Goal: Task Accomplishment & Management: Use online tool/utility

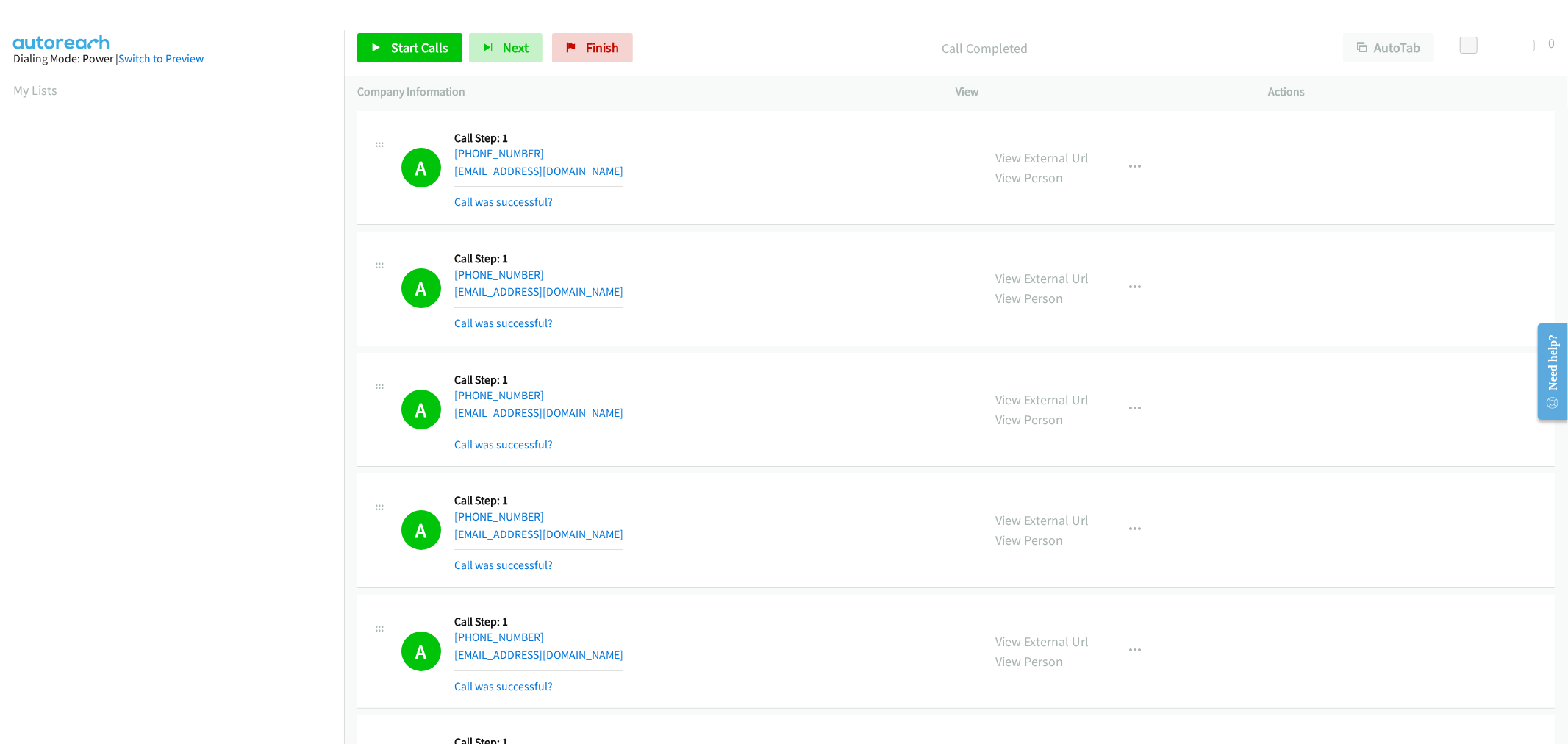
scroll to position [82, 2]
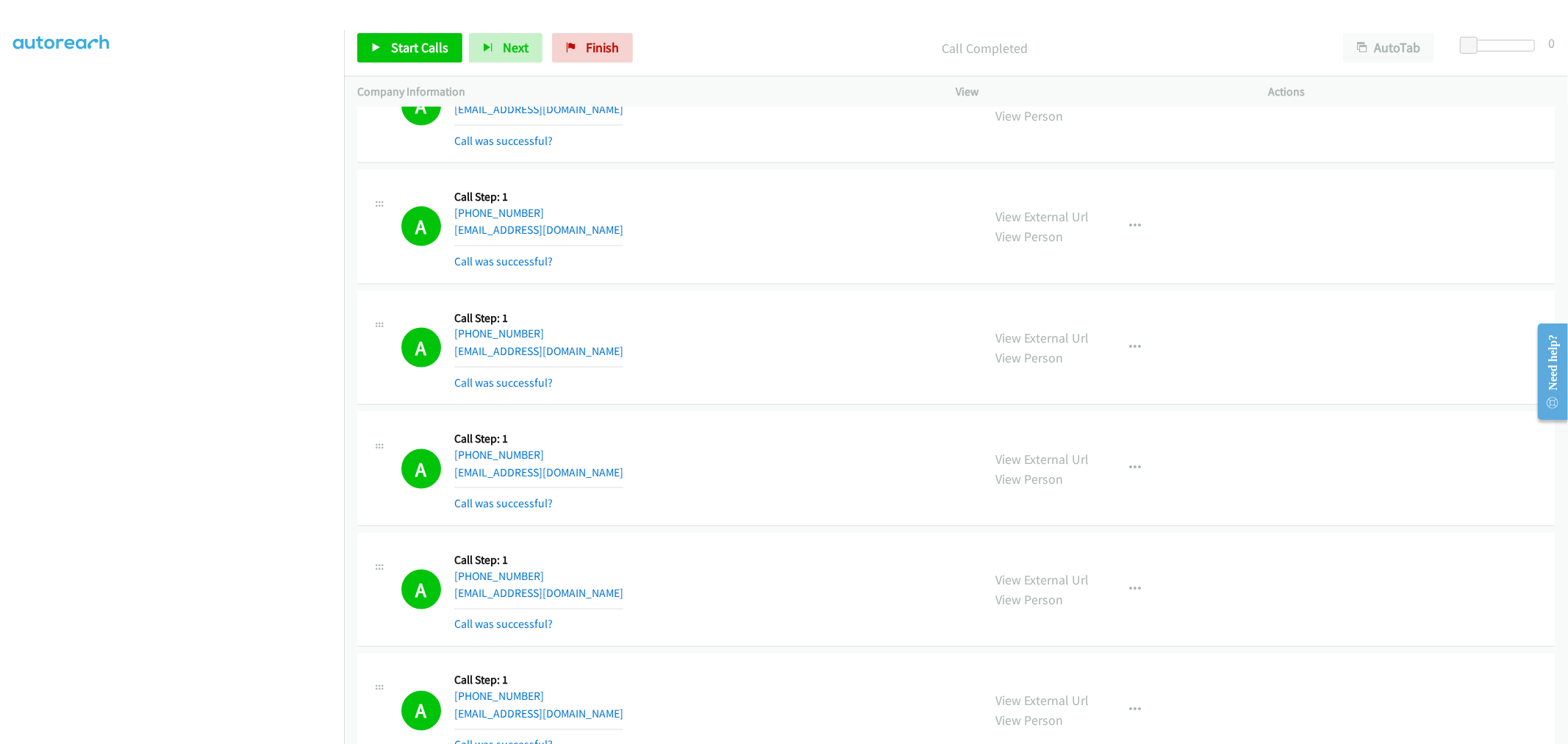
click at [732, 307] on div "A Callback Scheduled Call Step: 1 [GEOGRAPHIC_DATA]/[GEOGRAPHIC_DATA] [PHONE_NU…" at bounding box center [956, 348] width 1198 height 115
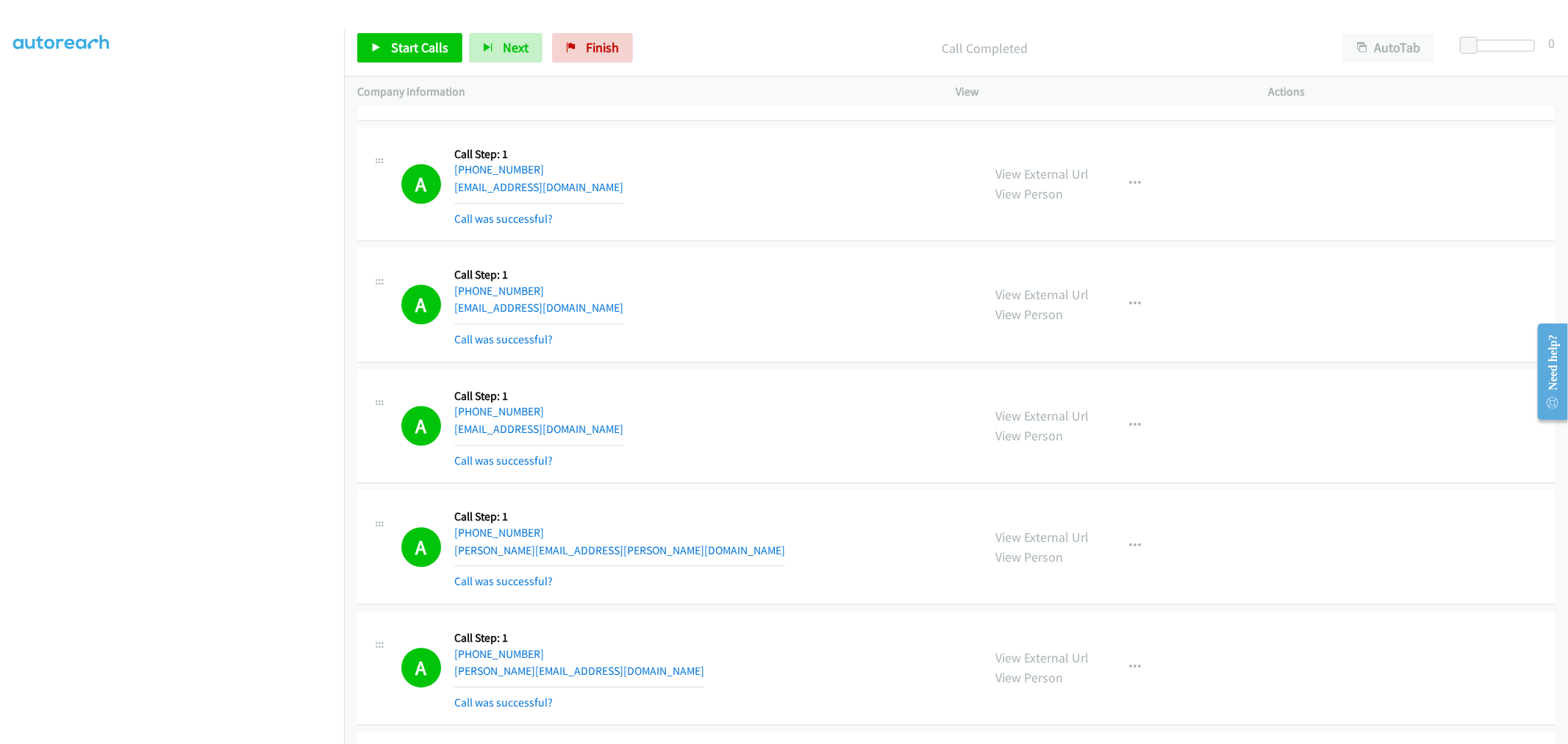
click at [765, 444] on div "A Callback Scheduled Call Step: 1 America/New_York [PHONE_NUMBER] [EMAIL_ADDRES…" at bounding box center [685, 426] width 568 height 87
click at [433, 55] on span "Start Calls" at bounding box center [420, 48] width 57 height 17
click at [827, 322] on div "A Callback Scheduled Call Step: 1 [GEOGRAPHIC_DATA]/[GEOGRAPHIC_DATA] [PHONE_NU…" at bounding box center [685, 304] width 568 height 87
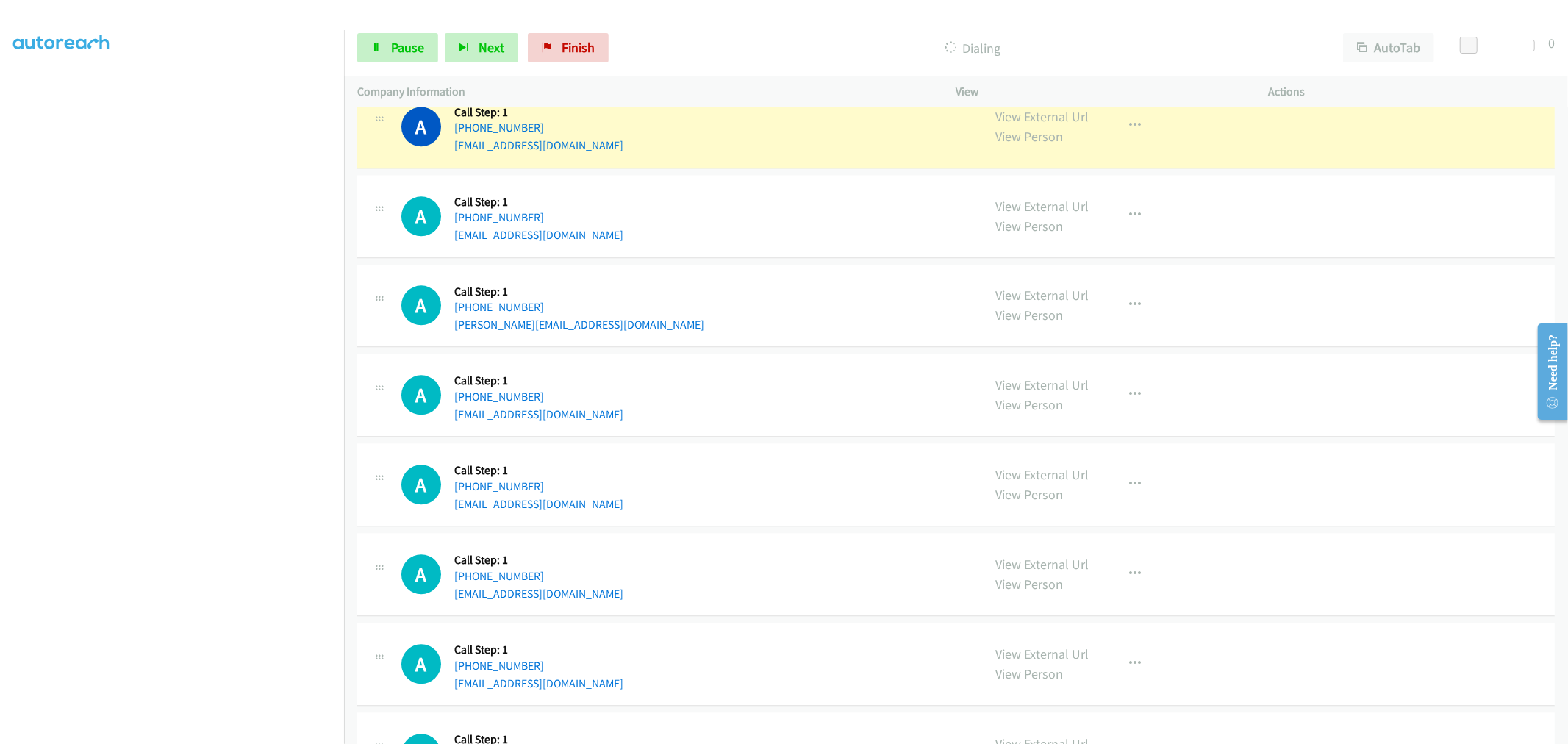
scroll to position [16777, 0]
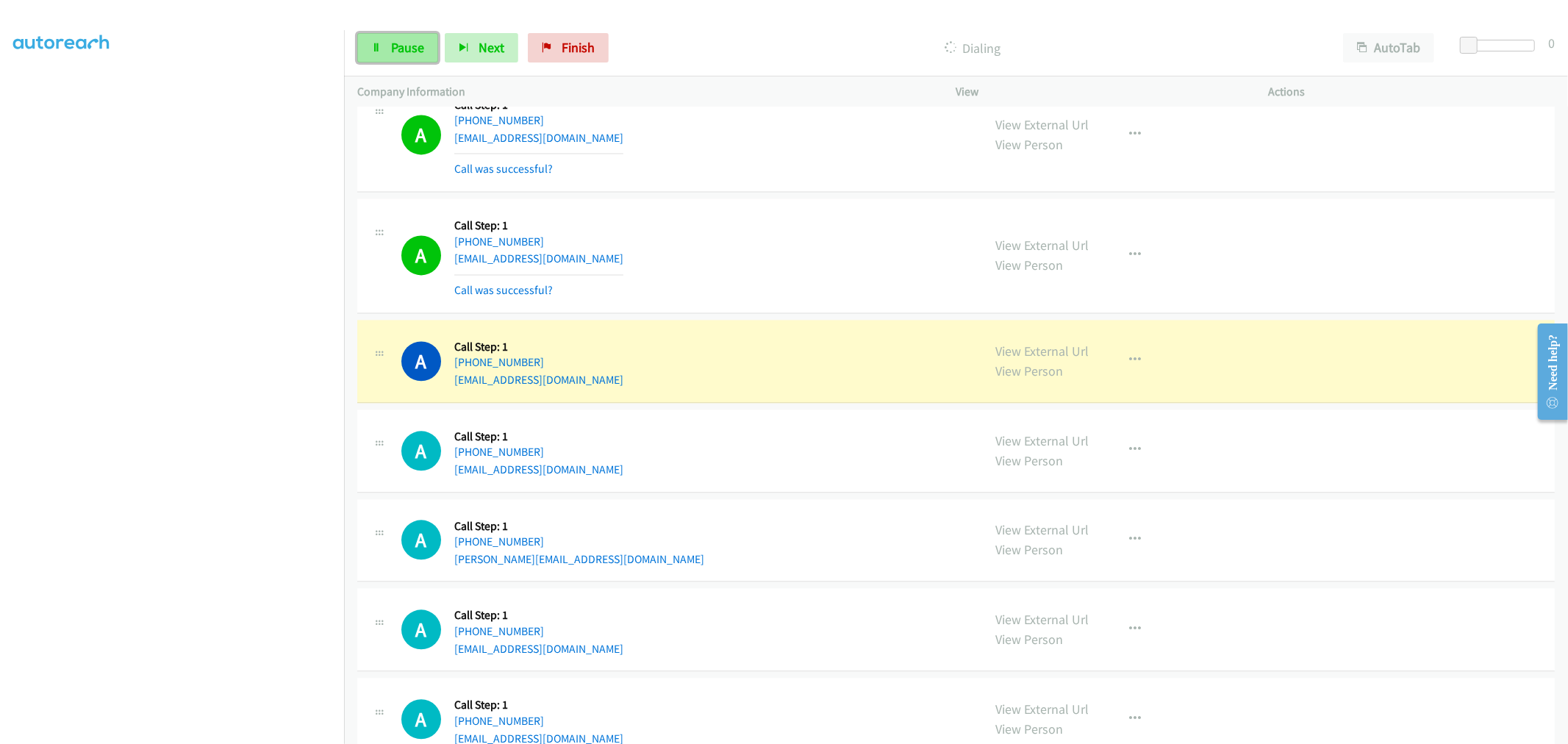
click at [357, 45] on link "Pause" at bounding box center [397, 48] width 81 height 29
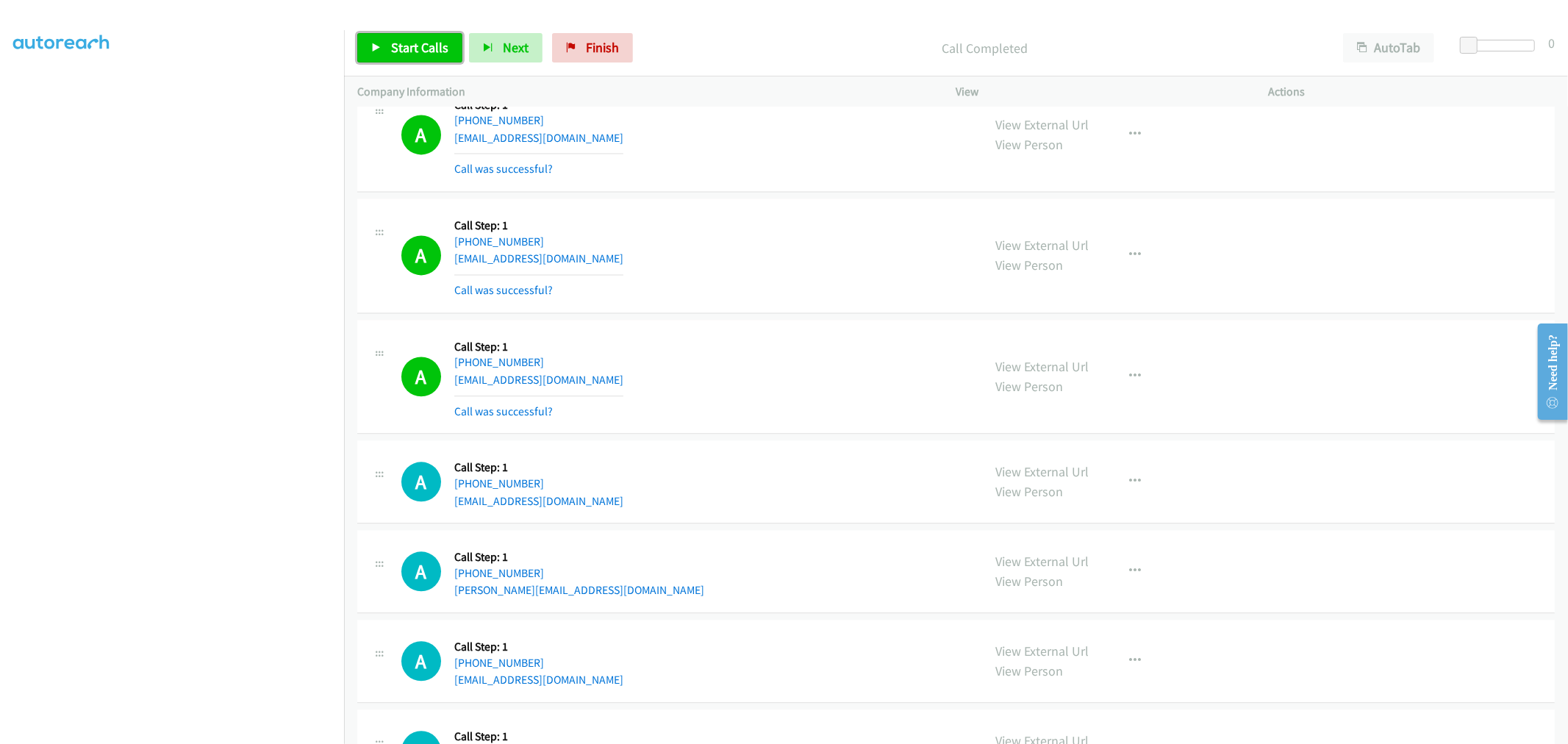
click at [433, 54] on span "Start Calls" at bounding box center [420, 48] width 57 height 17
click at [736, 388] on div "A Callback Scheduled Call Step: 1 America/Los_Angeles [PHONE_NUMBER] [EMAIL_ADD…" at bounding box center [685, 376] width 568 height 87
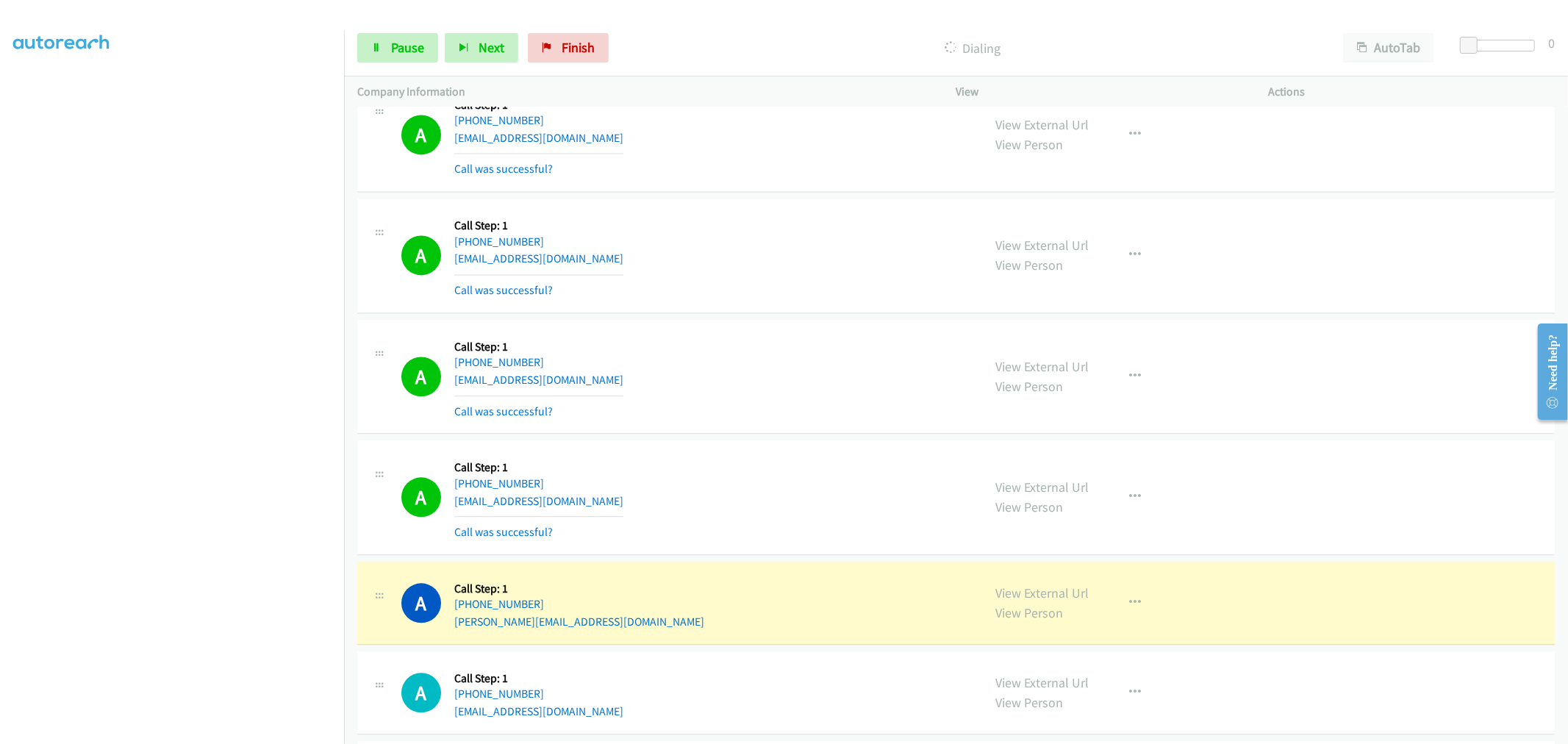
click at [713, 429] on div "A Callback Scheduled Call Step: 1 America/Los_Angeles [PHONE_NUMBER] [EMAIL_ADD…" at bounding box center [956, 377] width 1198 height 115
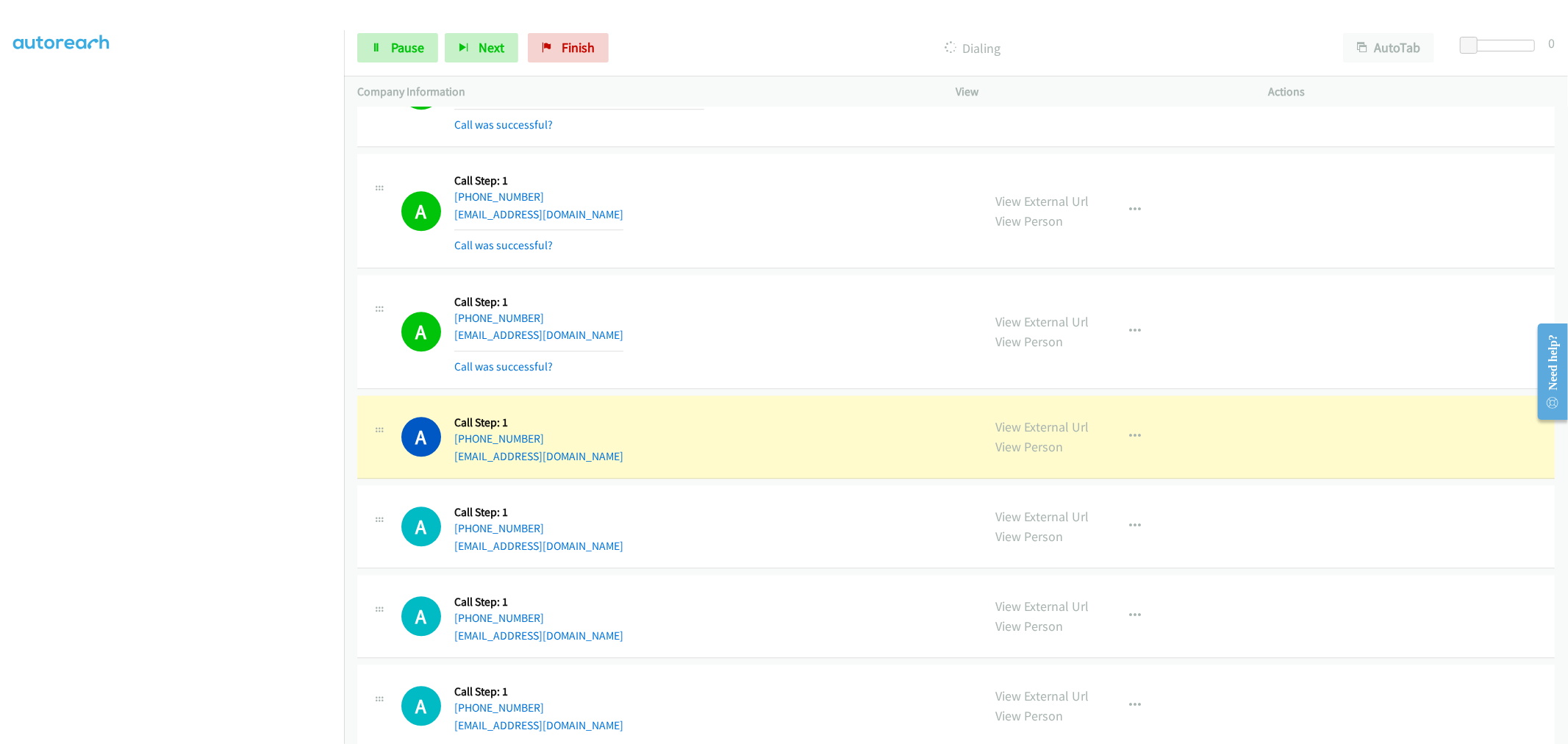
scroll to position [17343, 0]
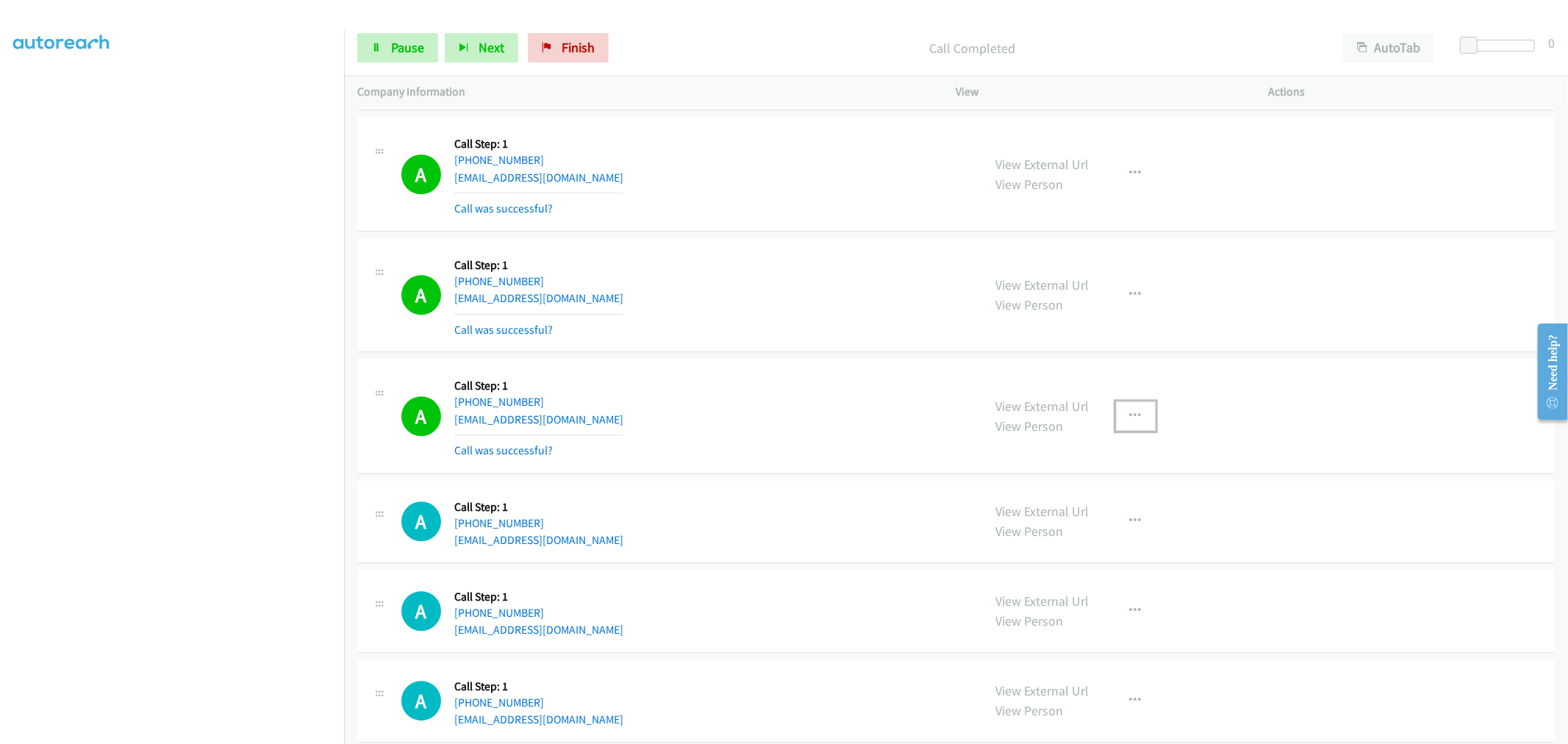
click at [1133, 422] on icon "button" at bounding box center [1135, 416] width 12 height 12
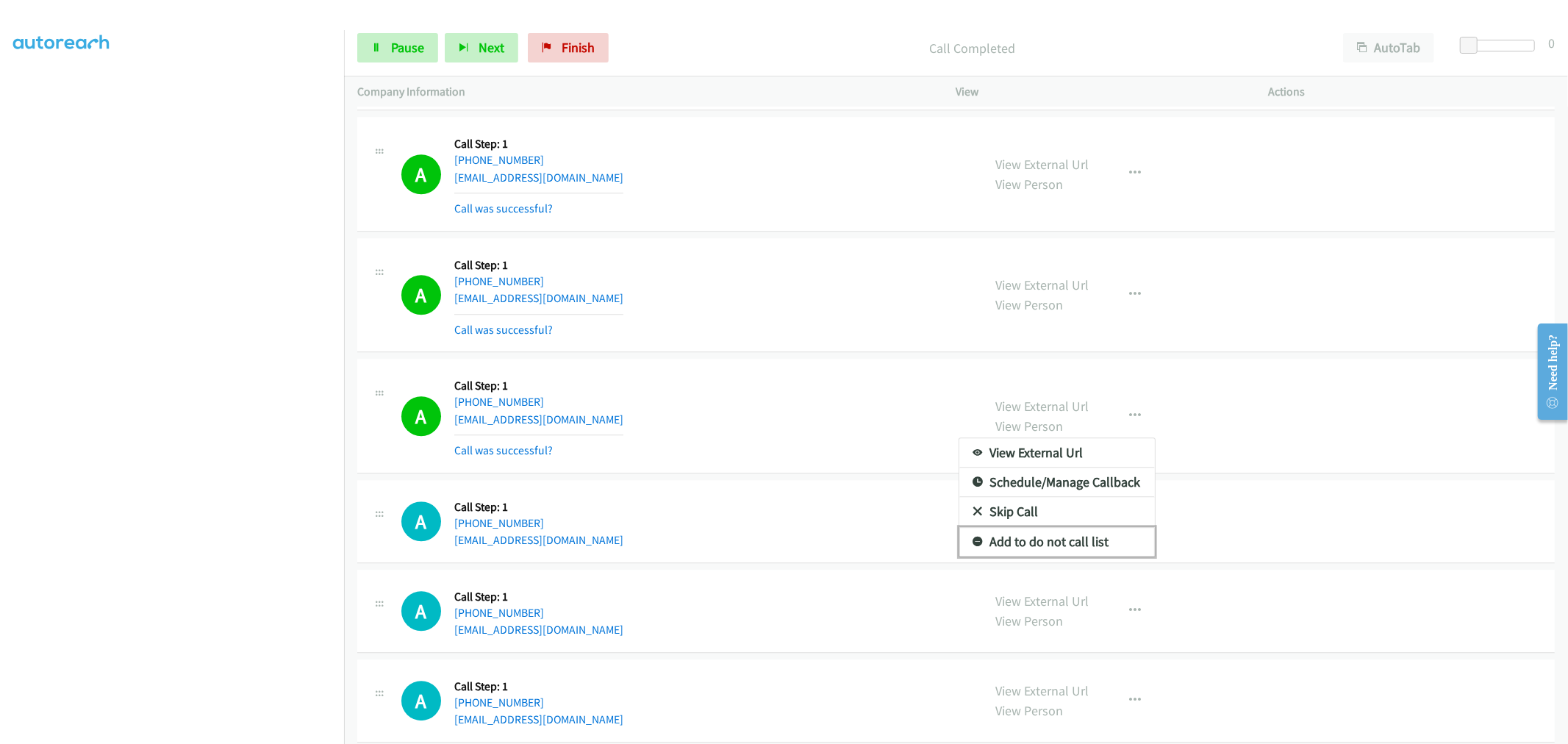
click at [1048, 543] on link "Add to do not call list" at bounding box center [1057, 541] width 196 height 29
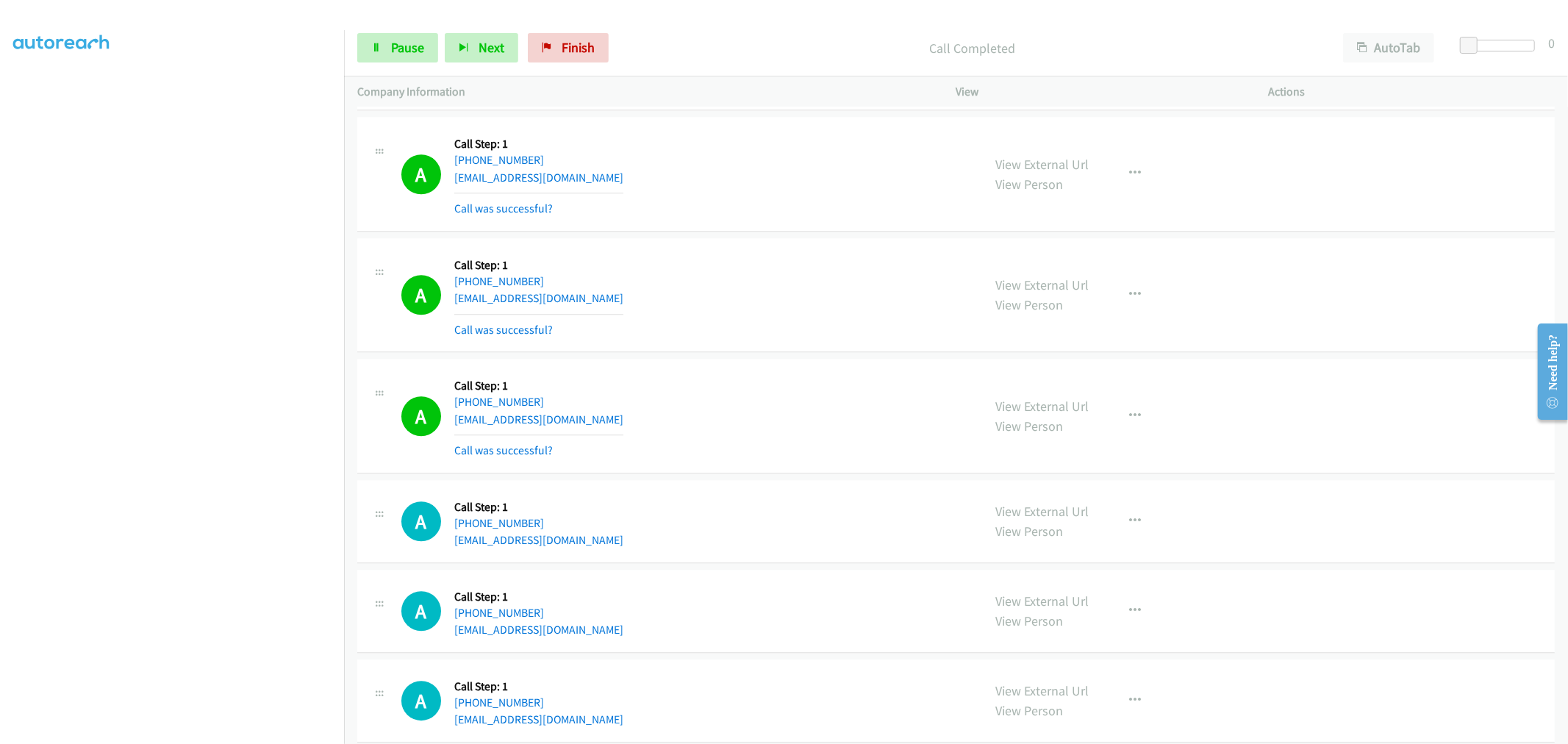
click at [754, 412] on div "A Callback Scheduled Call Step: 1 America/New_York [PHONE_NUMBER] [EMAIL_ADDRES…" at bounding box center [685, 415] width 568 height 87
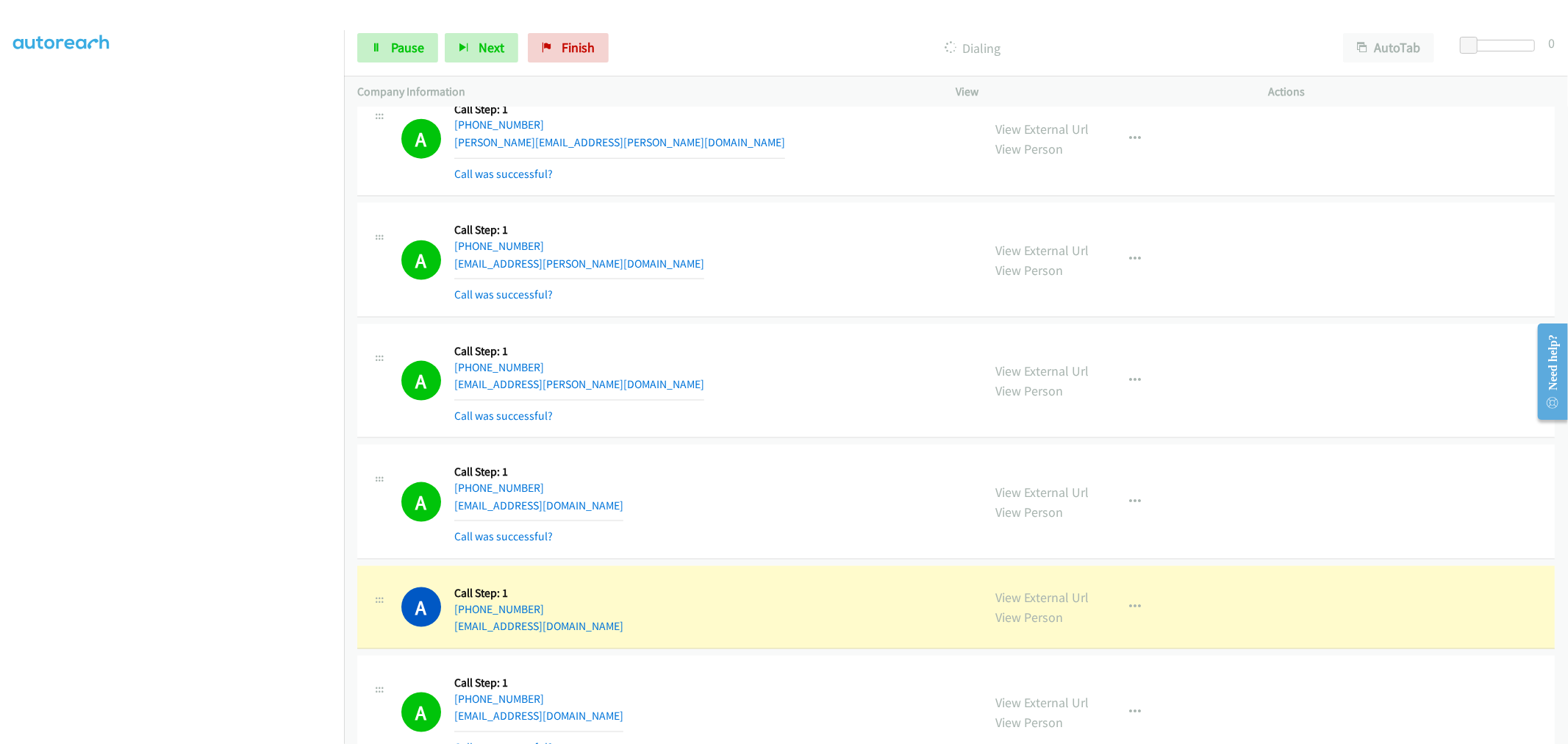
scroll to position [6444, 0]
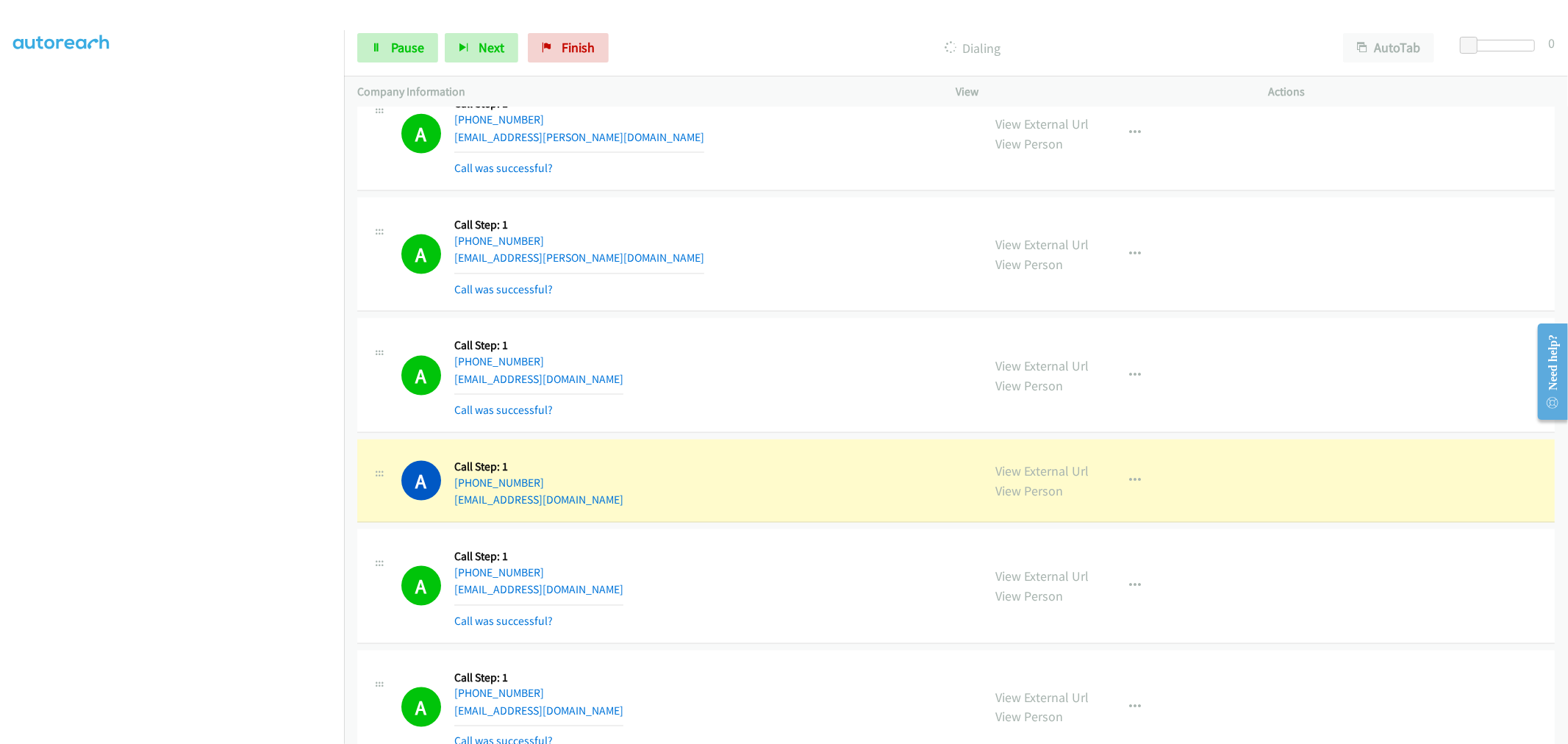
drag, startPoint x: 1011, startPoint y: 469, endPoint x: 885, endPoint y: 365, distance: 163.4
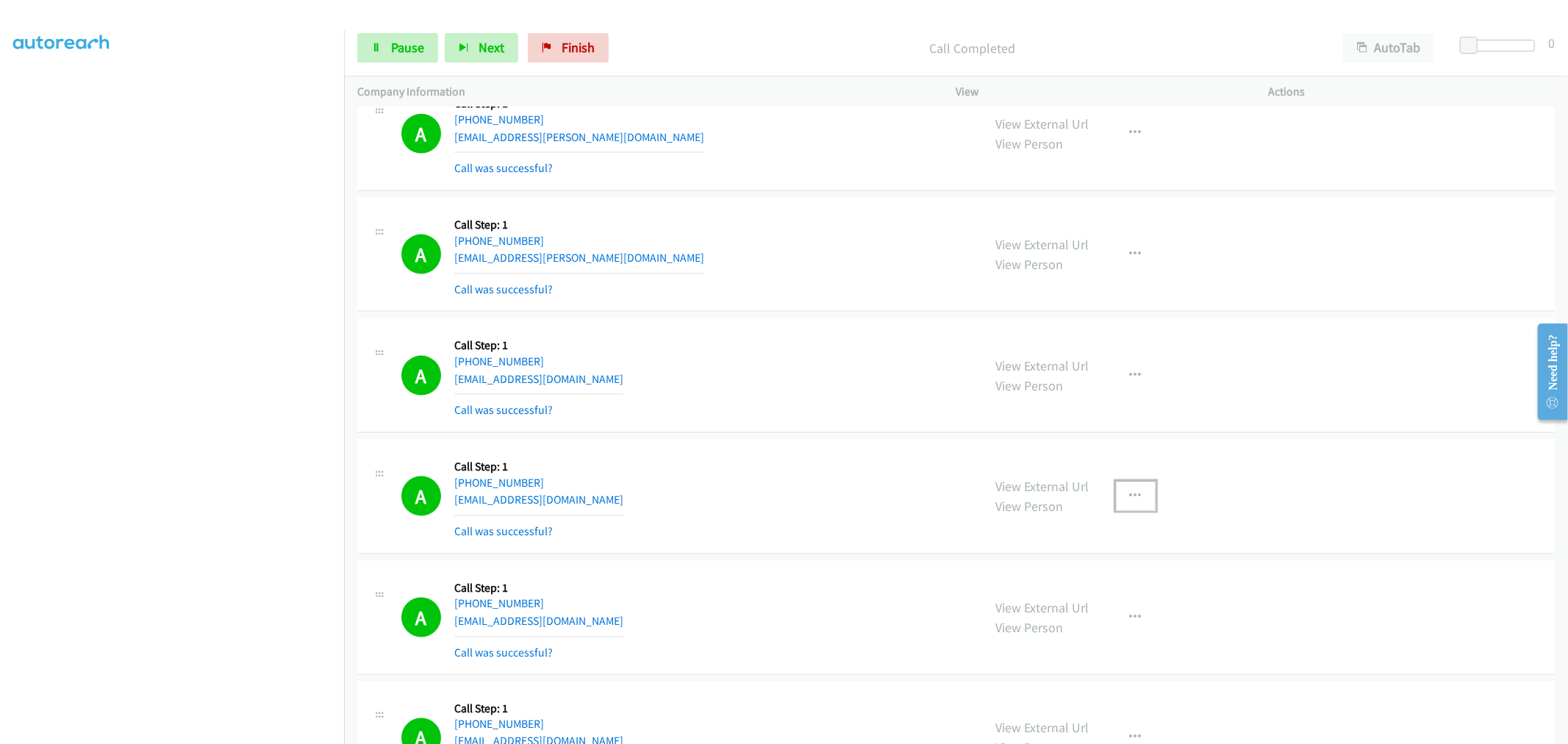
click at [1129, 491] on button "button" at bounding box center [1135, 496] width 39 height 29
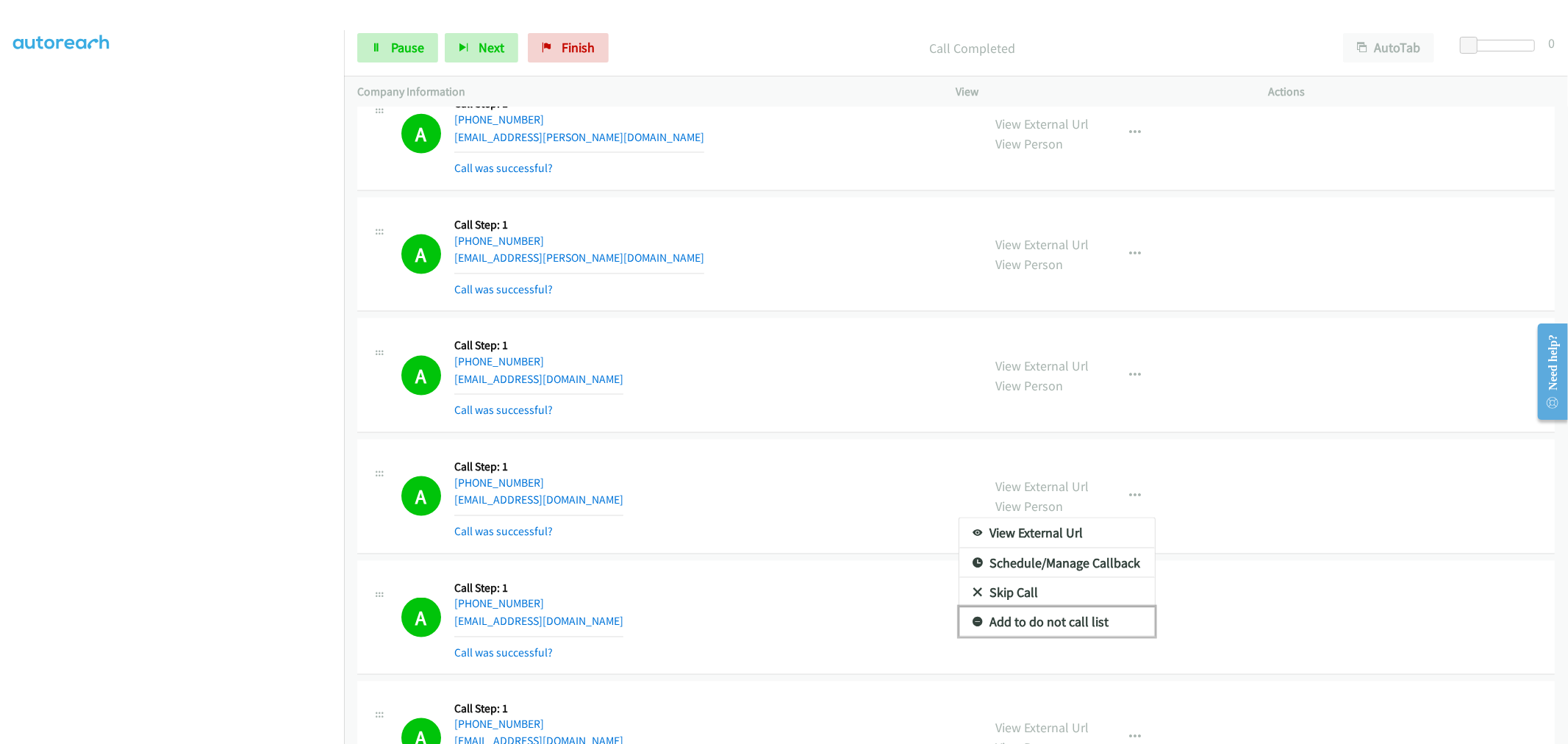
click at [1037, 631] on link "Add to do not call list" at bounding box center [1057, 621] width 196 height 29
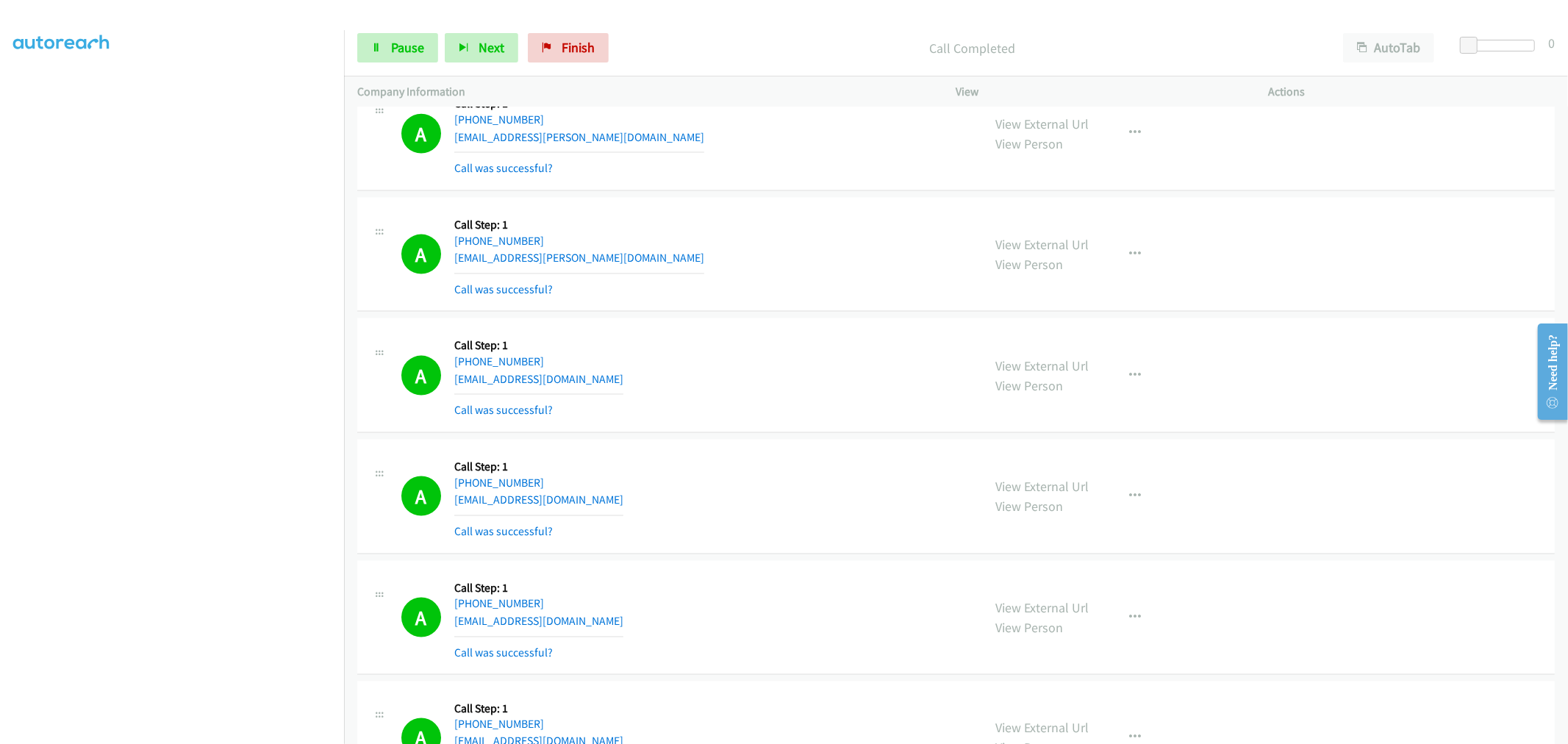
click at [775, 460] on div "A Callback Scheduled Call Step: 1 America/New_York [PHONE_NUMBER] [EMAIL_ADDRES…" at bounding box center [685, 496] width 568 height 87
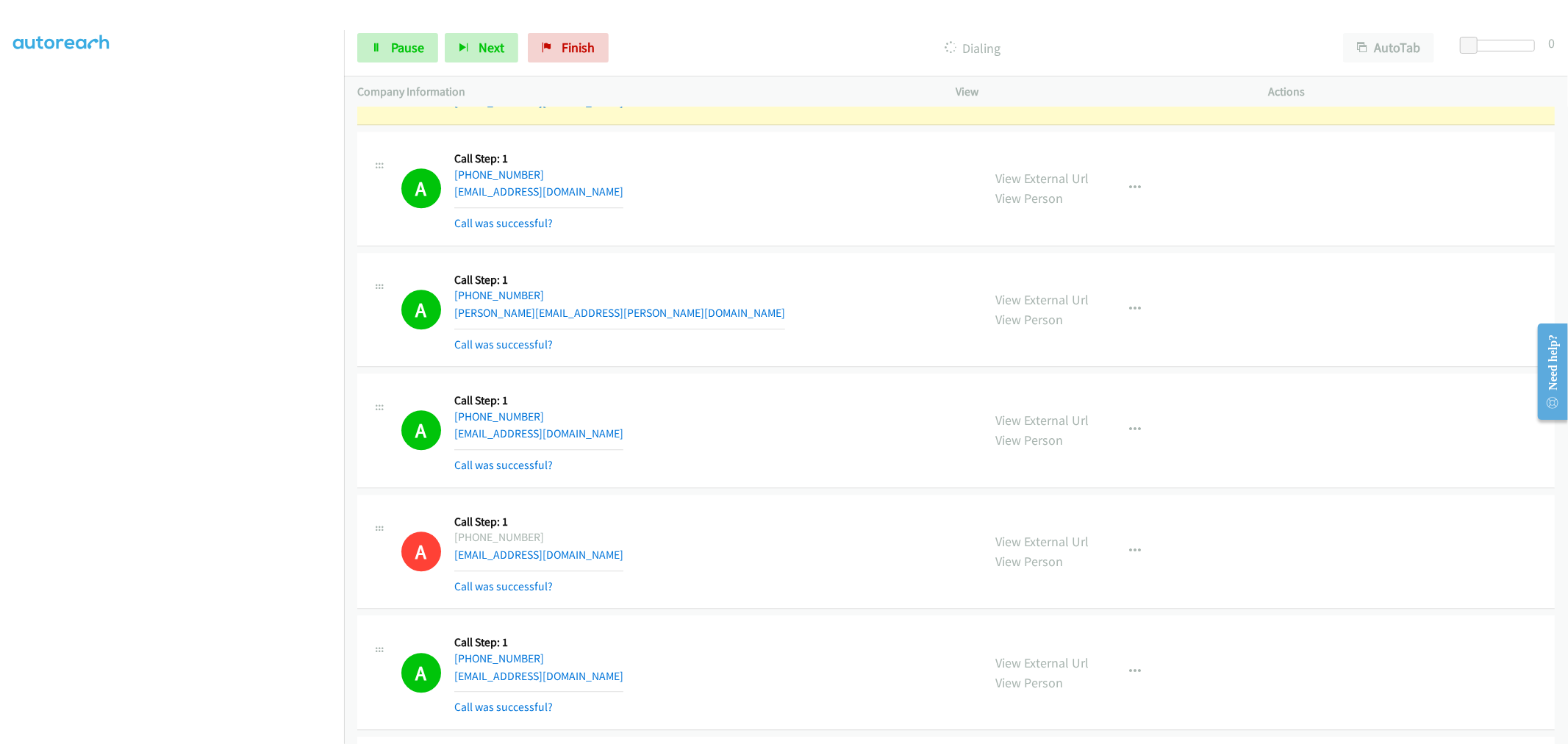
scroll to position [7669, 0]
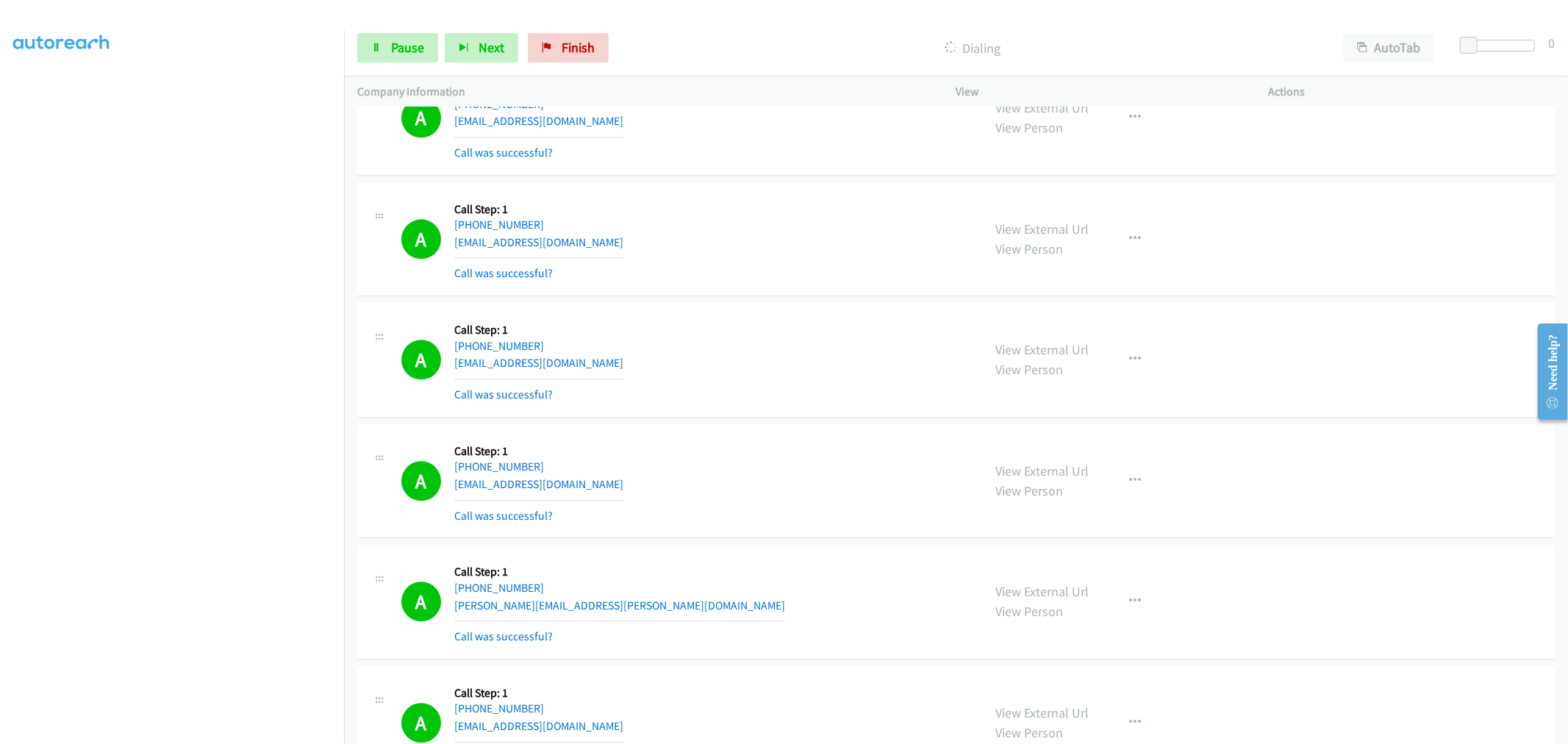
click at [766, 320] on div "A Callback Scheduled Call Step: 1 America/Los_Angeles [PHONE_NUMBER] [EMAIL_ADD…" at bounding box center [685, 359] width 568 height 87
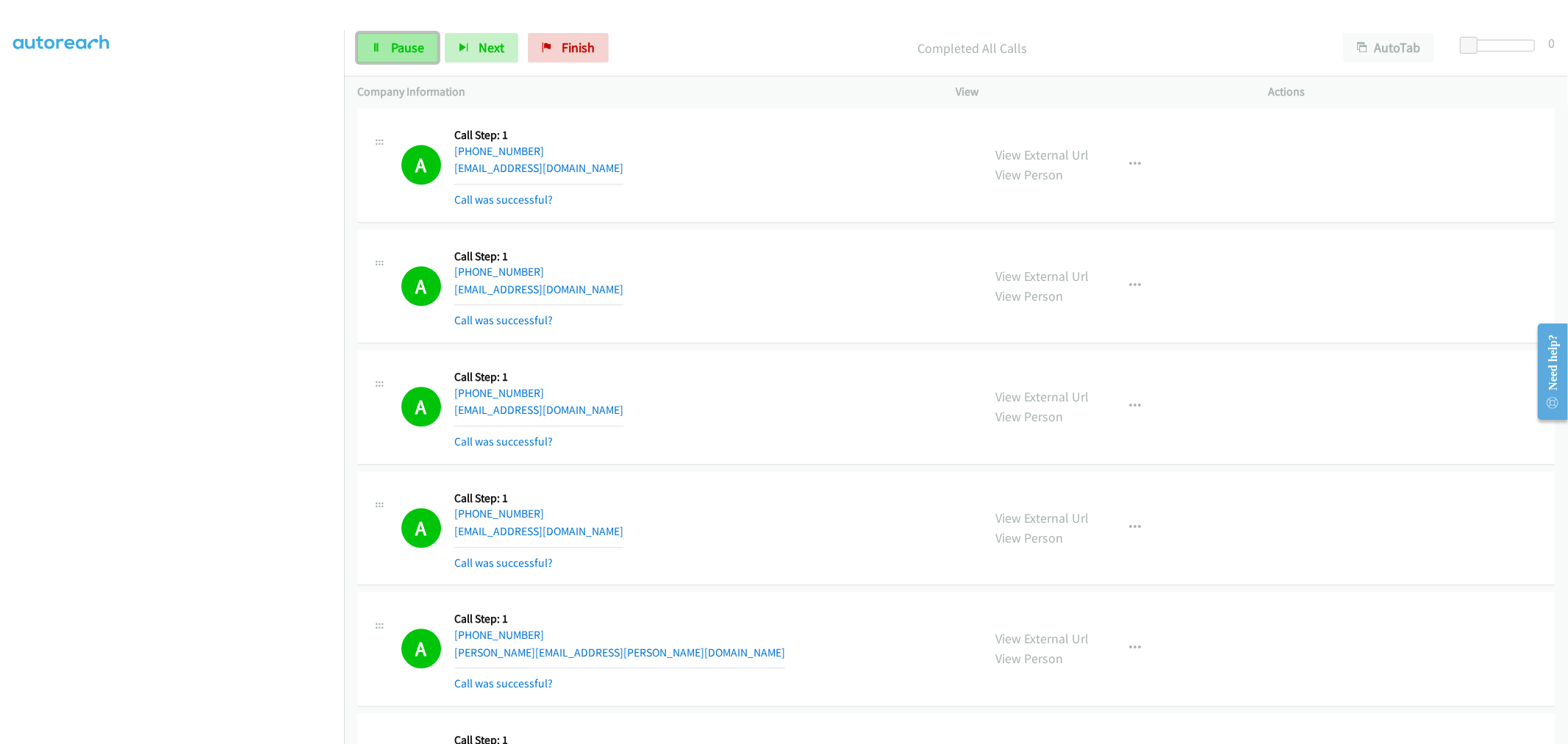
click at [379, 52] on icon at bounding box center [376, 48] width 10 height 10
click at [414, 55] on span "Start Calls" at bounding box center [420, 48] width 57 height 17
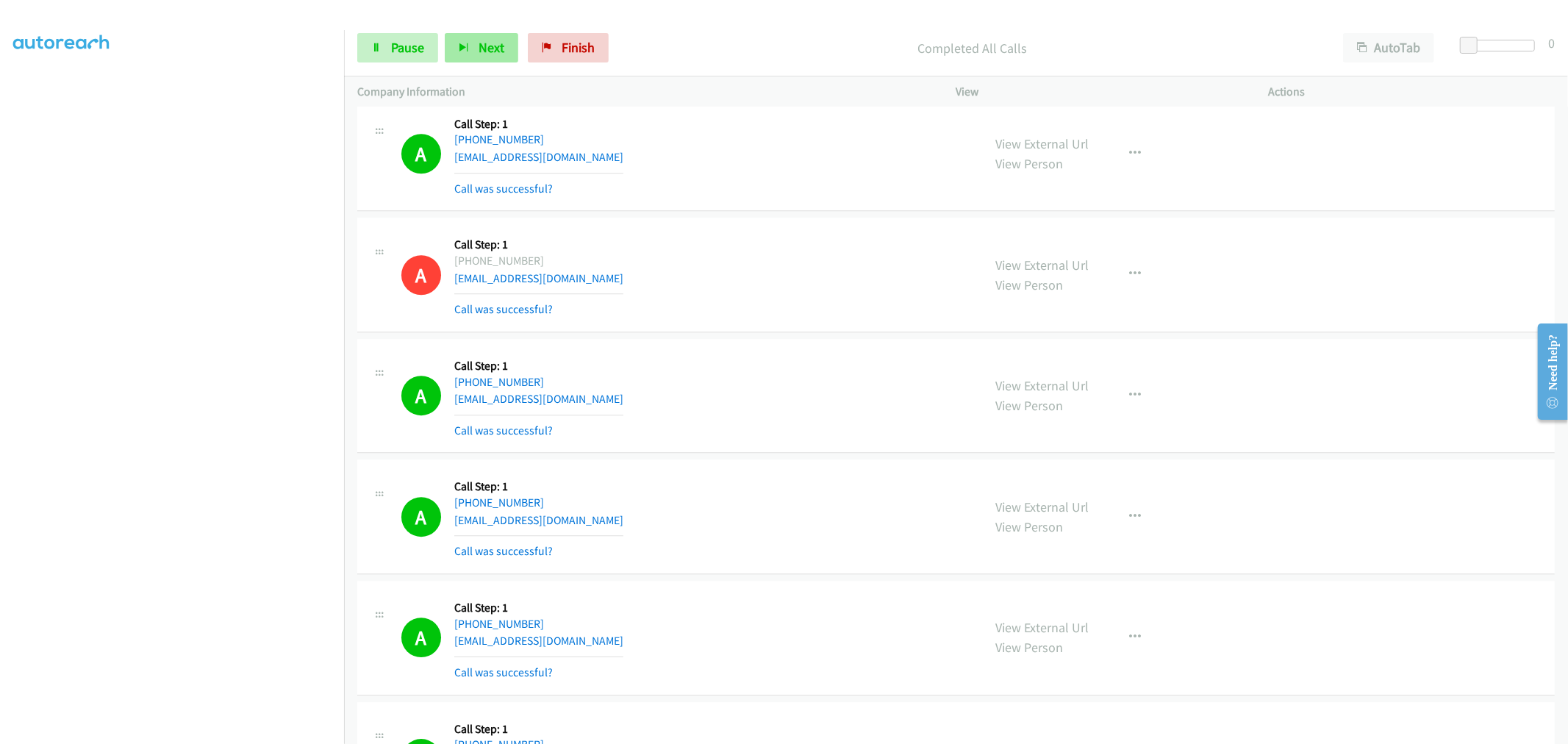
scroll to position [8404, 0]
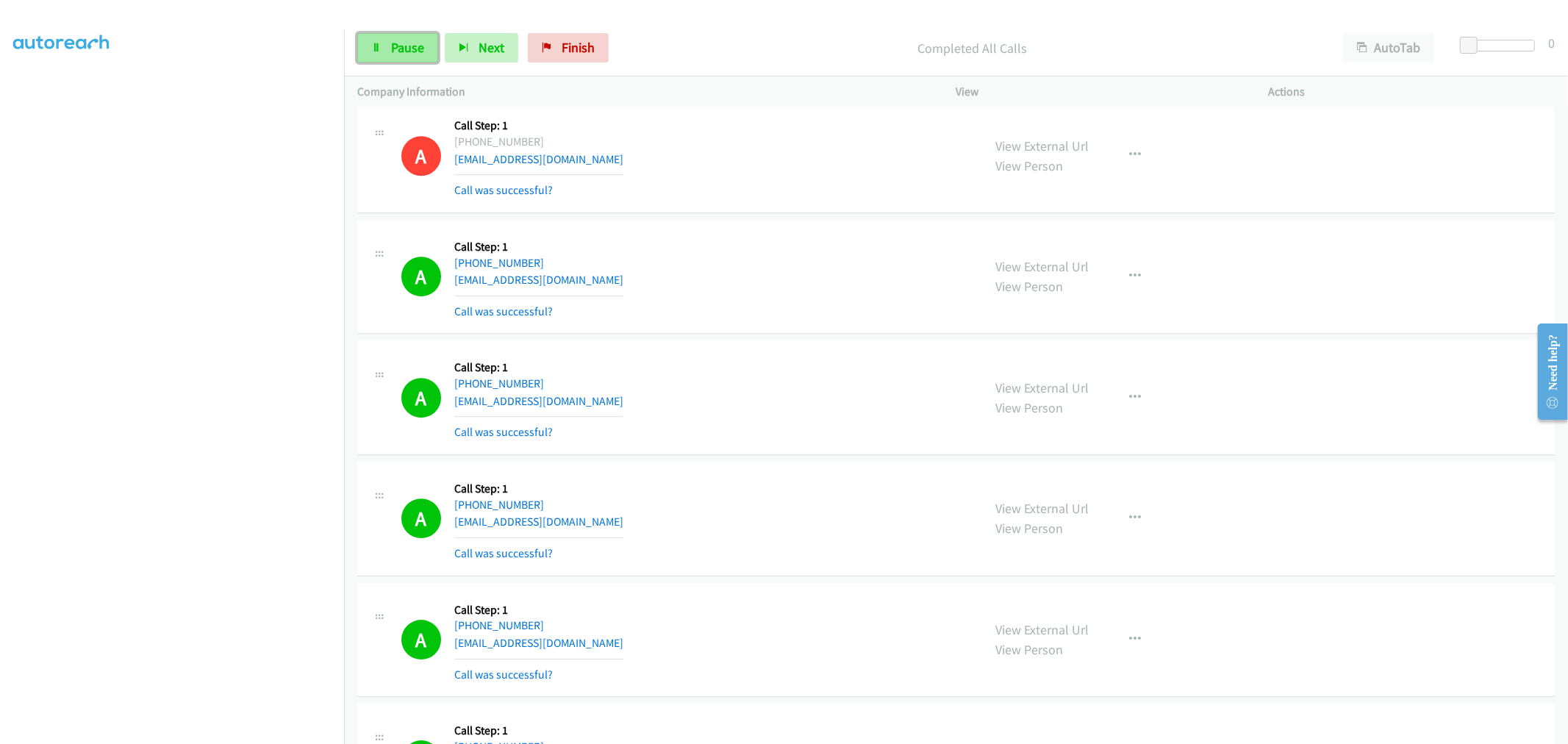
click at [428, 54] on link "Pause" at bounding box center [397, 48] width 81 height 29
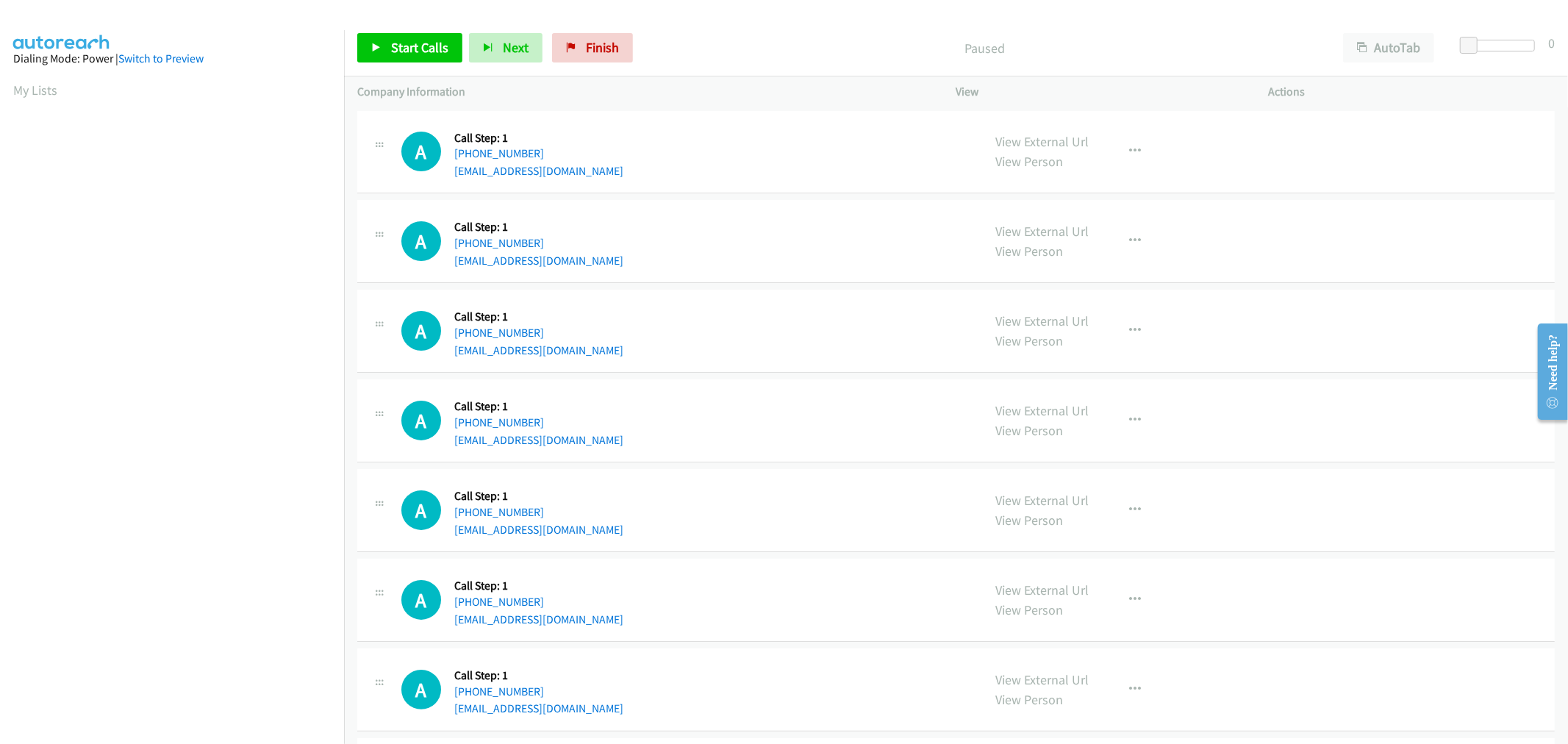
click at [776, 390] on div "A Callback Scheduled Call Step: 1 America/Los_Angeles +1 503-896-0305 forrestvi…" at bounding box center [956, 421] width 1198 height 83
click at [391, 48] on span "Start Calls" at bounding box center [420, 48] width 57 height 17
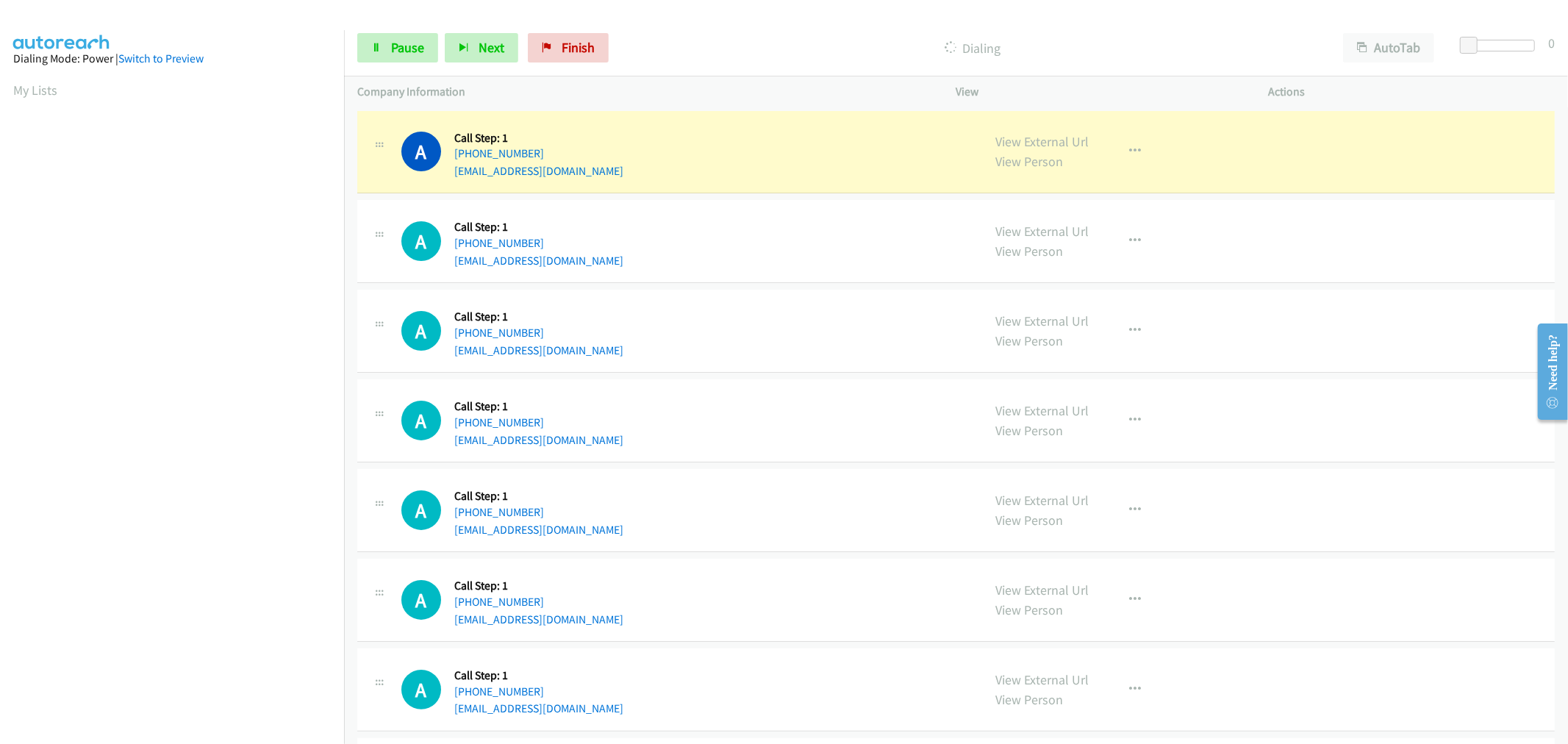
scroll to position [82, 0]
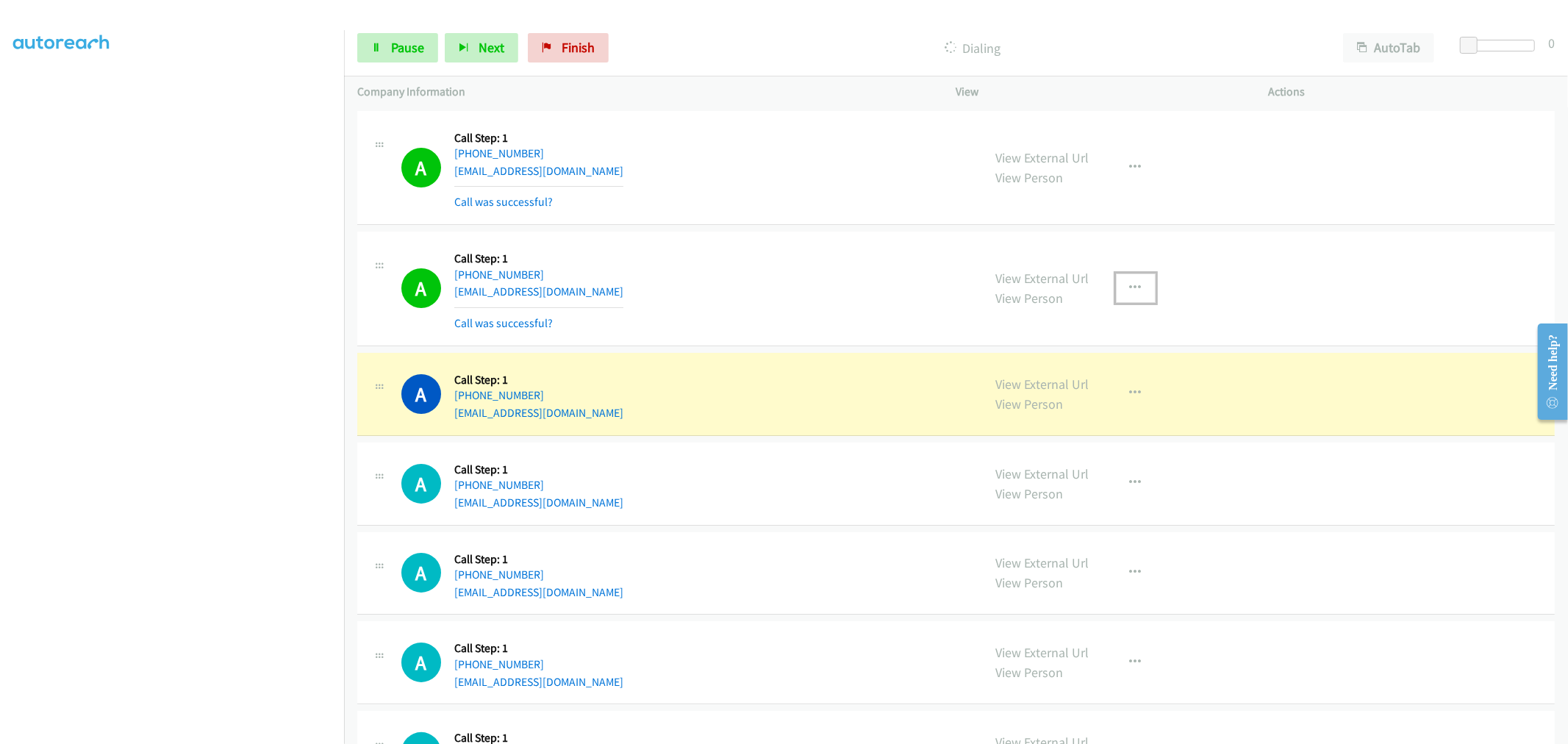
drag, startPoint x: 1110, startPoint y: 288, endPoint x: 1116, endPoint y: 294, distance: 8.5
click at [1116, 288] on button "button" at bounding box center [1135, 288] width 39 height 29
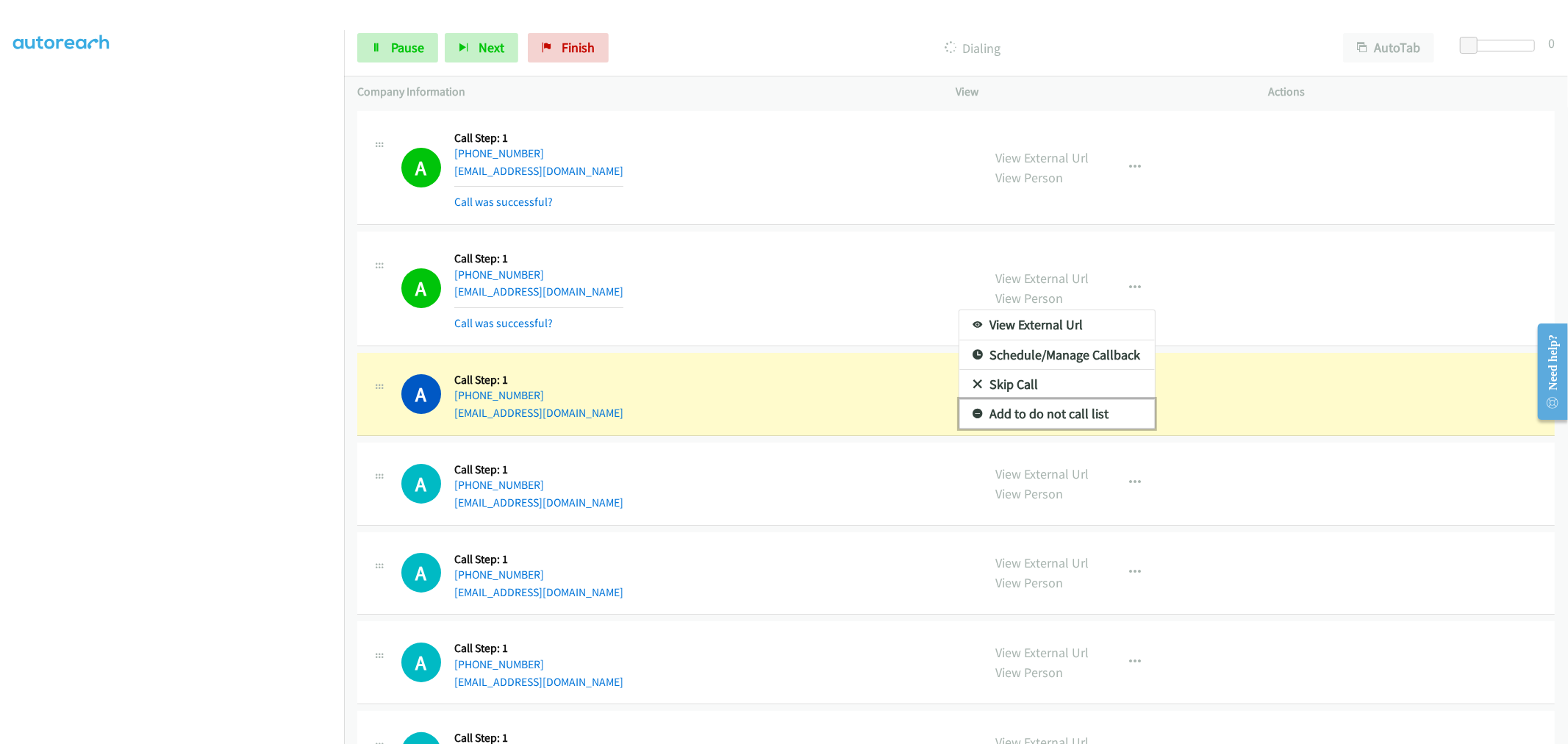
click at [1052, 416] on link "Add to do not call list" at bounding box center [1057, 414] width 196 height 29
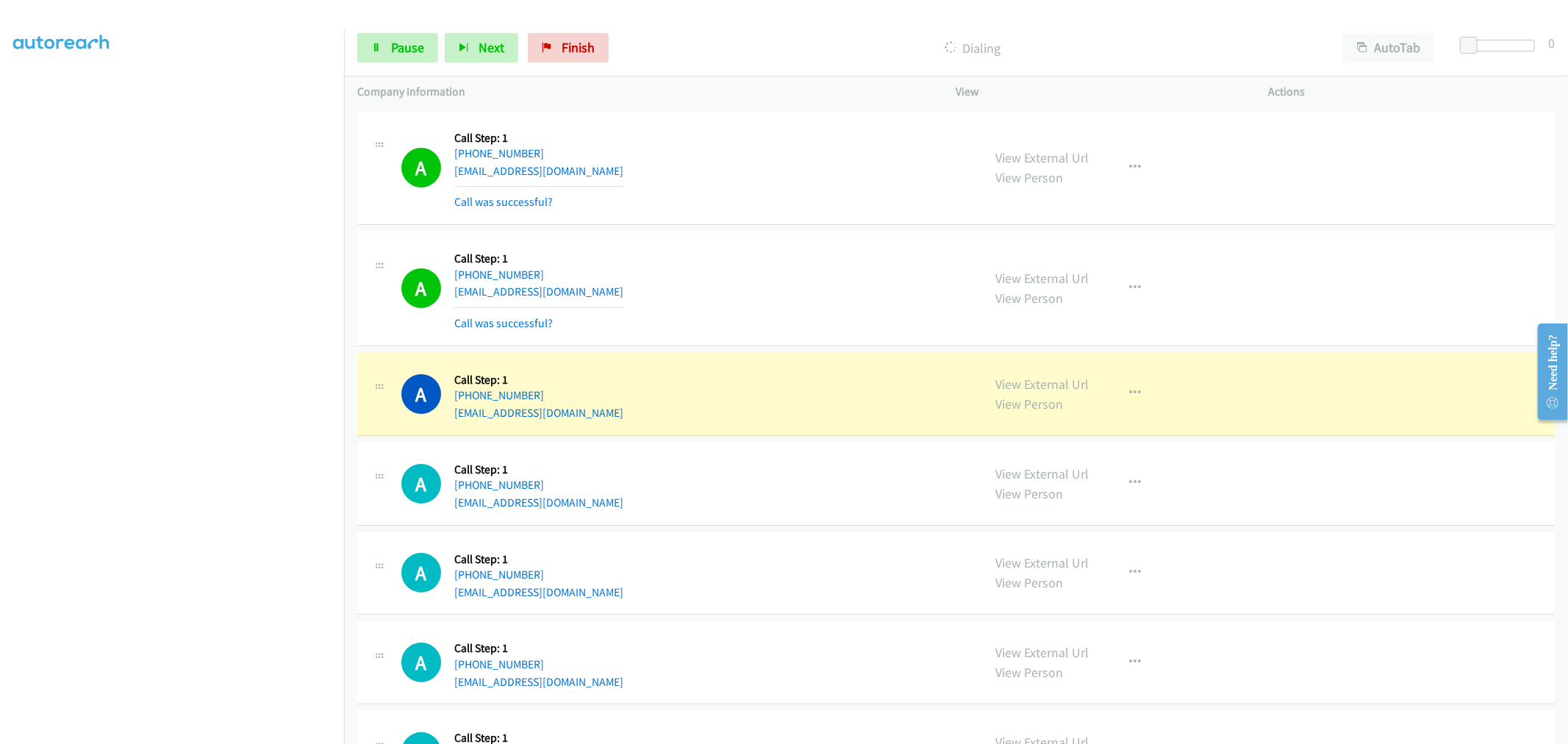
click at [716, 325] on div "A Callback Scheduled Call Step: 1 America/Los_Angeles +1 360-620-9929 jimmysimm…" at bounding box center [685, 288] width 568 height 87
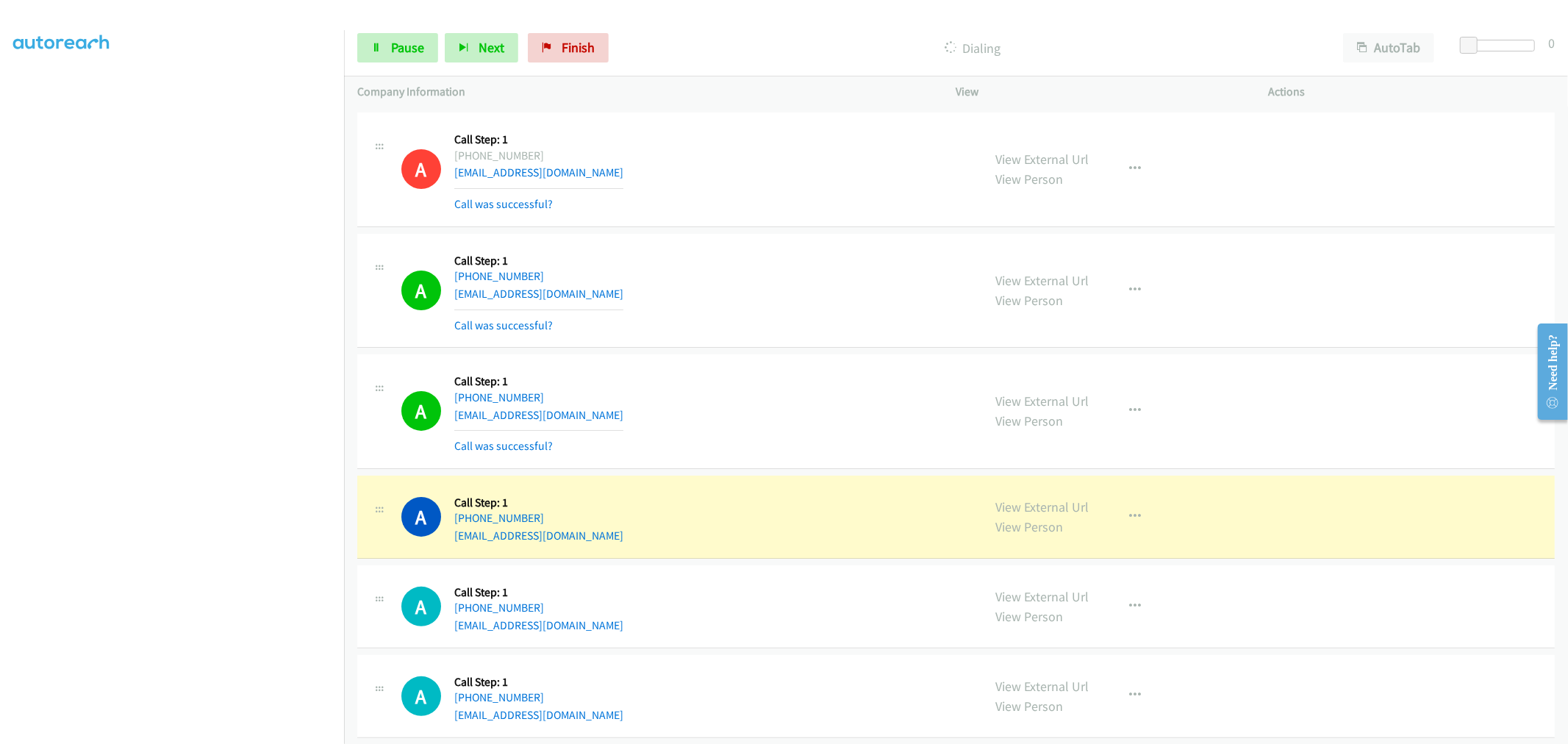
scroll to position [326, 0]
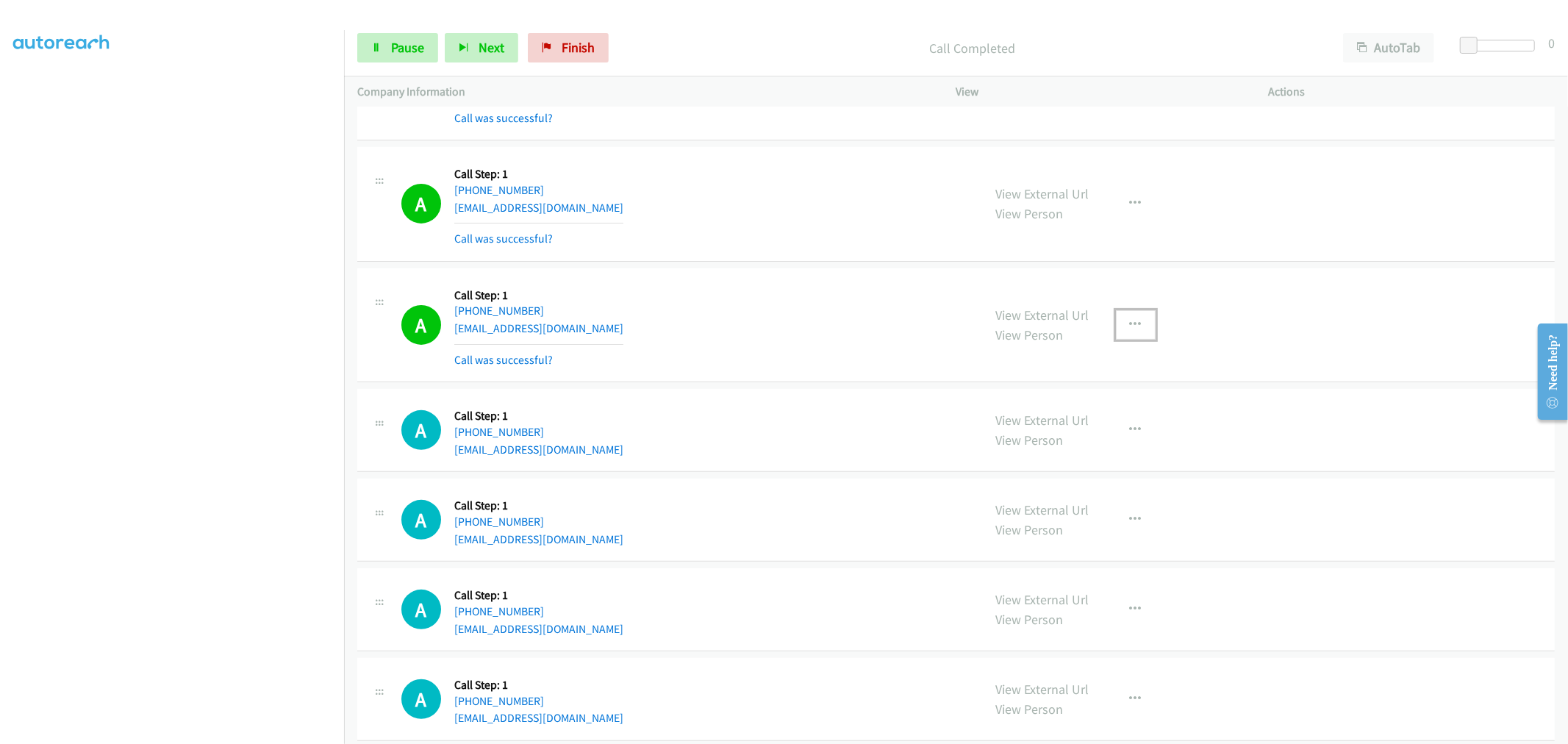
click at [1130, 321] on icon "button" at bounding box center [1135, 325] width 12 height 12
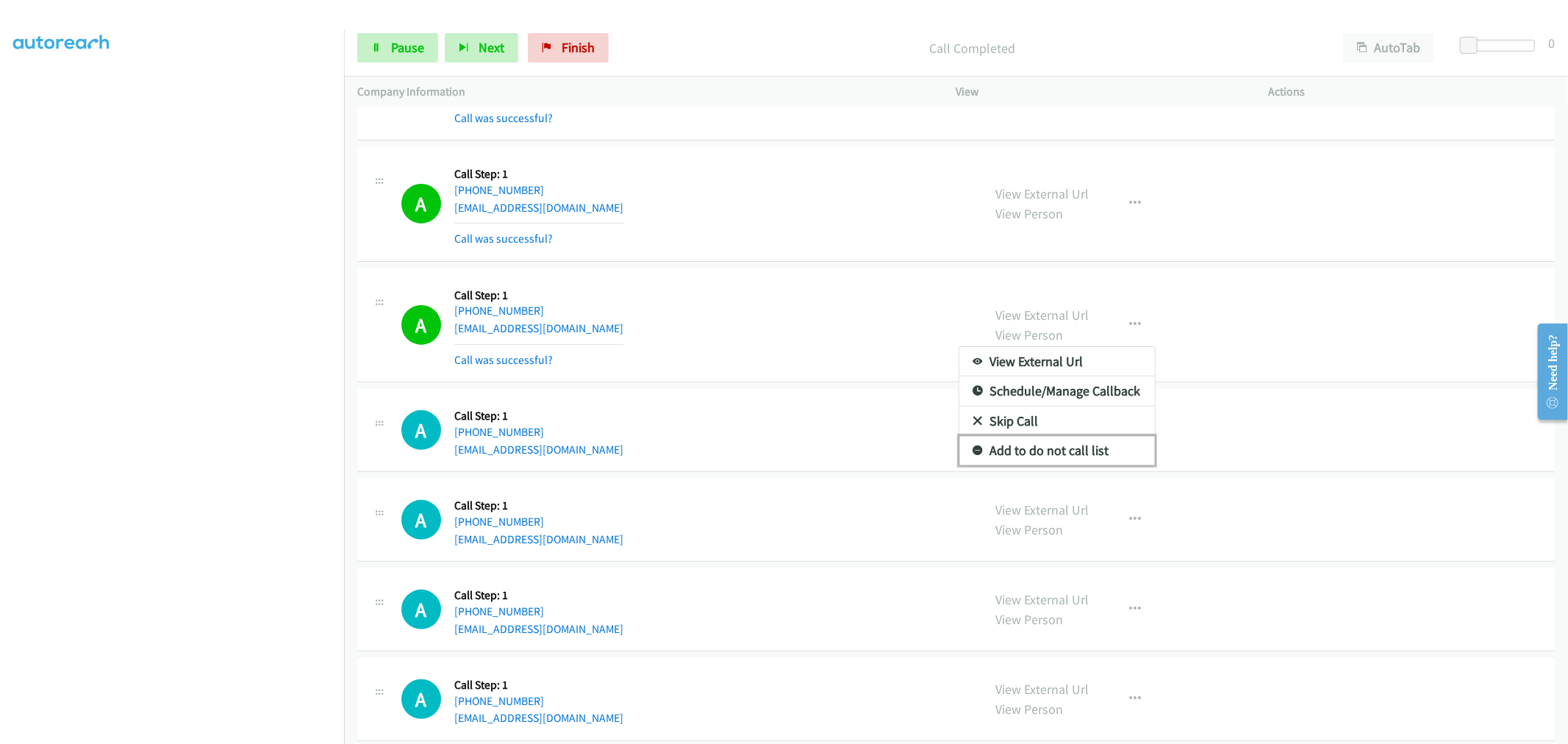
click at [1039, 450] on link "Add to do not call list" at bounding box center [1057, 450] width 196 height 29
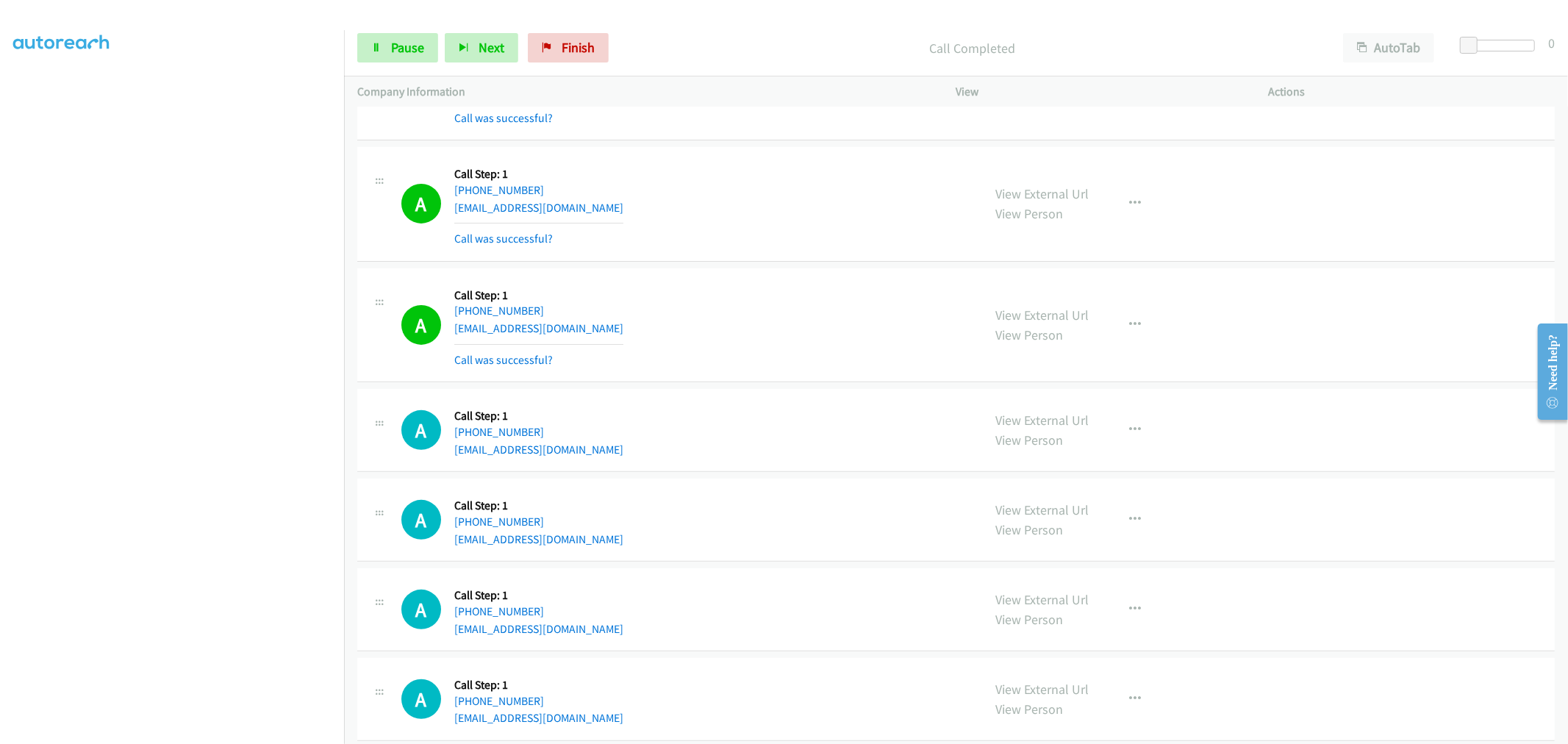
click at [731, 345] on div "A Callback Scheduled Call Step: 1 America/Los_Angeles +1 503-538-9606 raday2019…" at bounding box center [685, 325] width 568 height 87
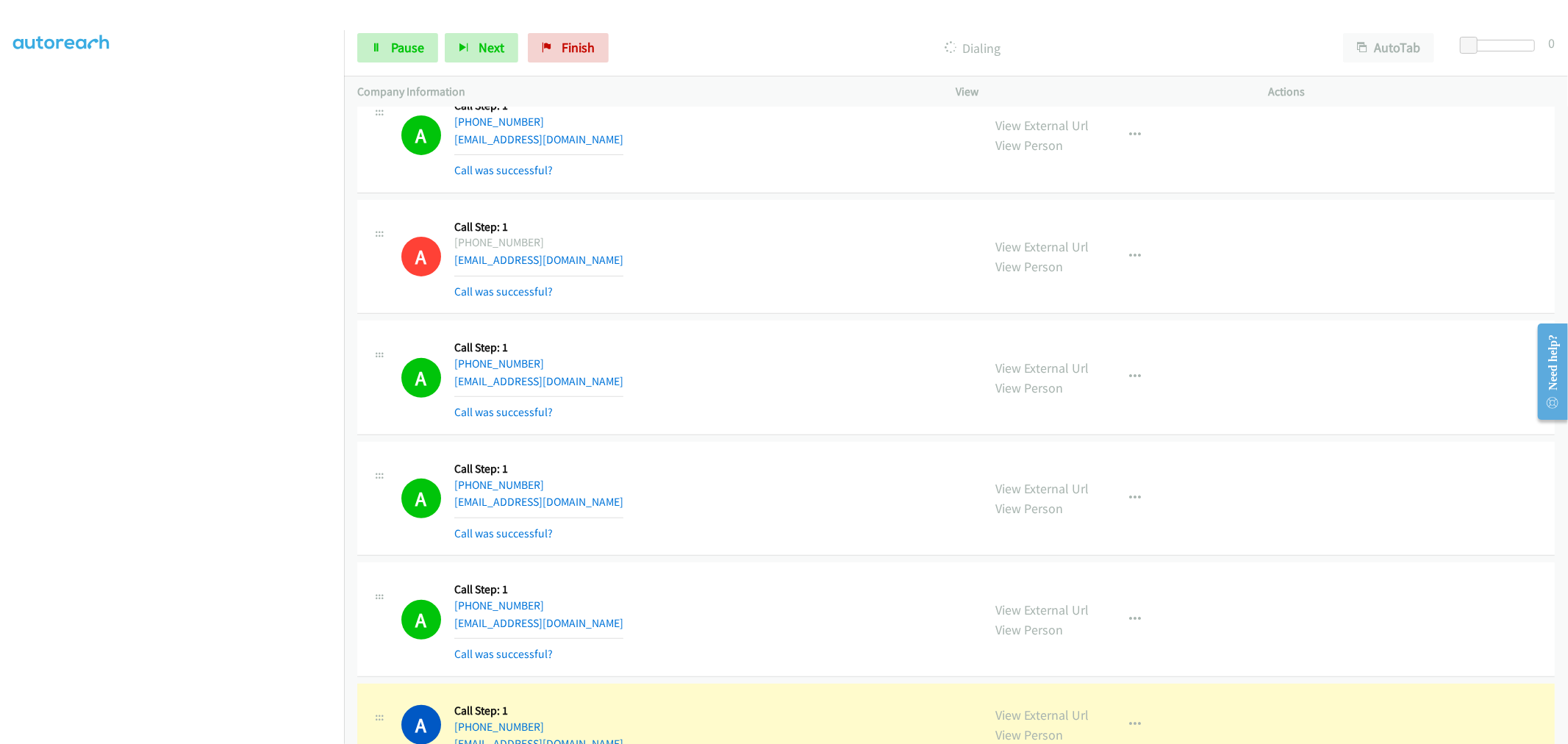
scroll to position [490, 0]
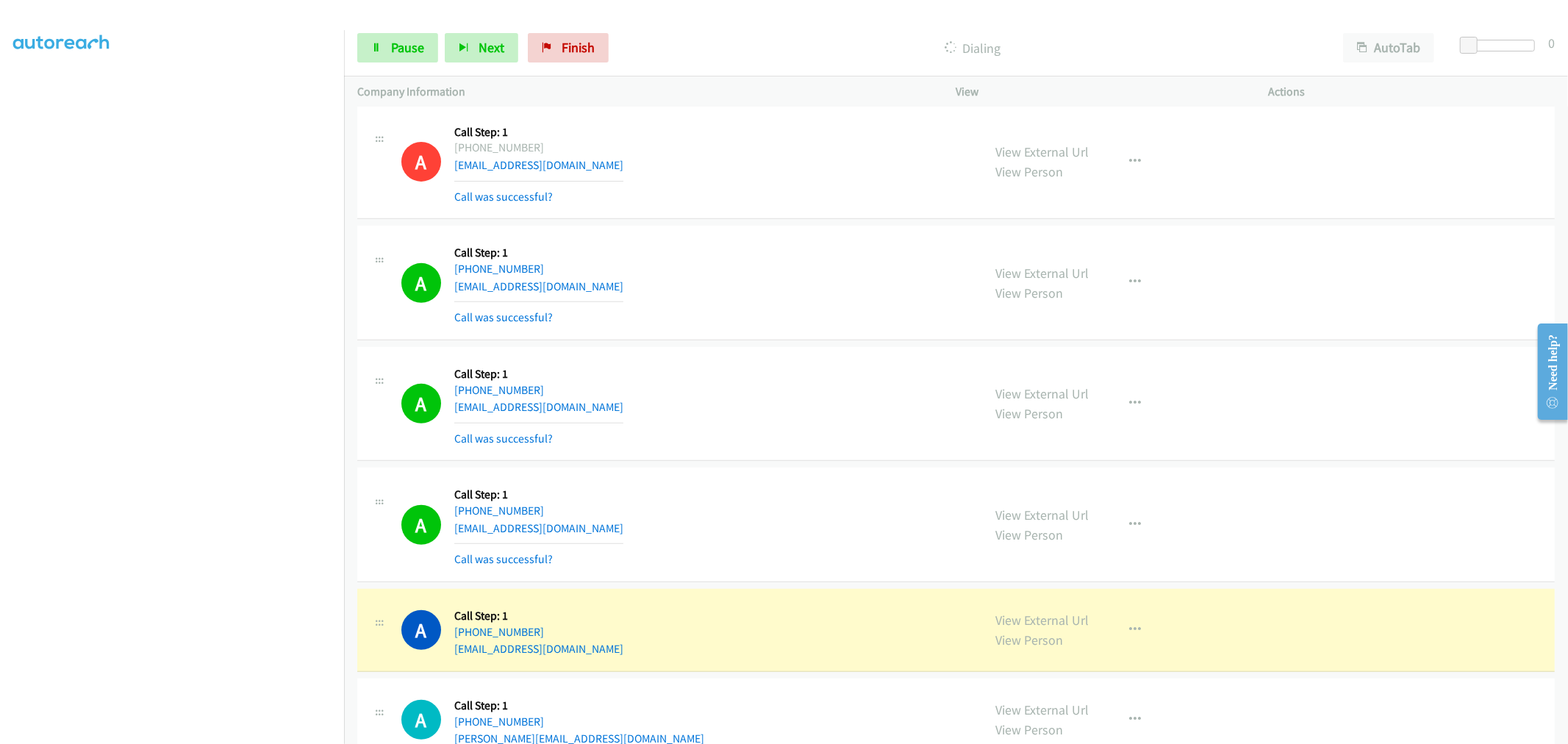
drag, startPoint x: 1040, startPoint y: 621, endPoint x: 944, endPoint y: 449, distance: 197.0
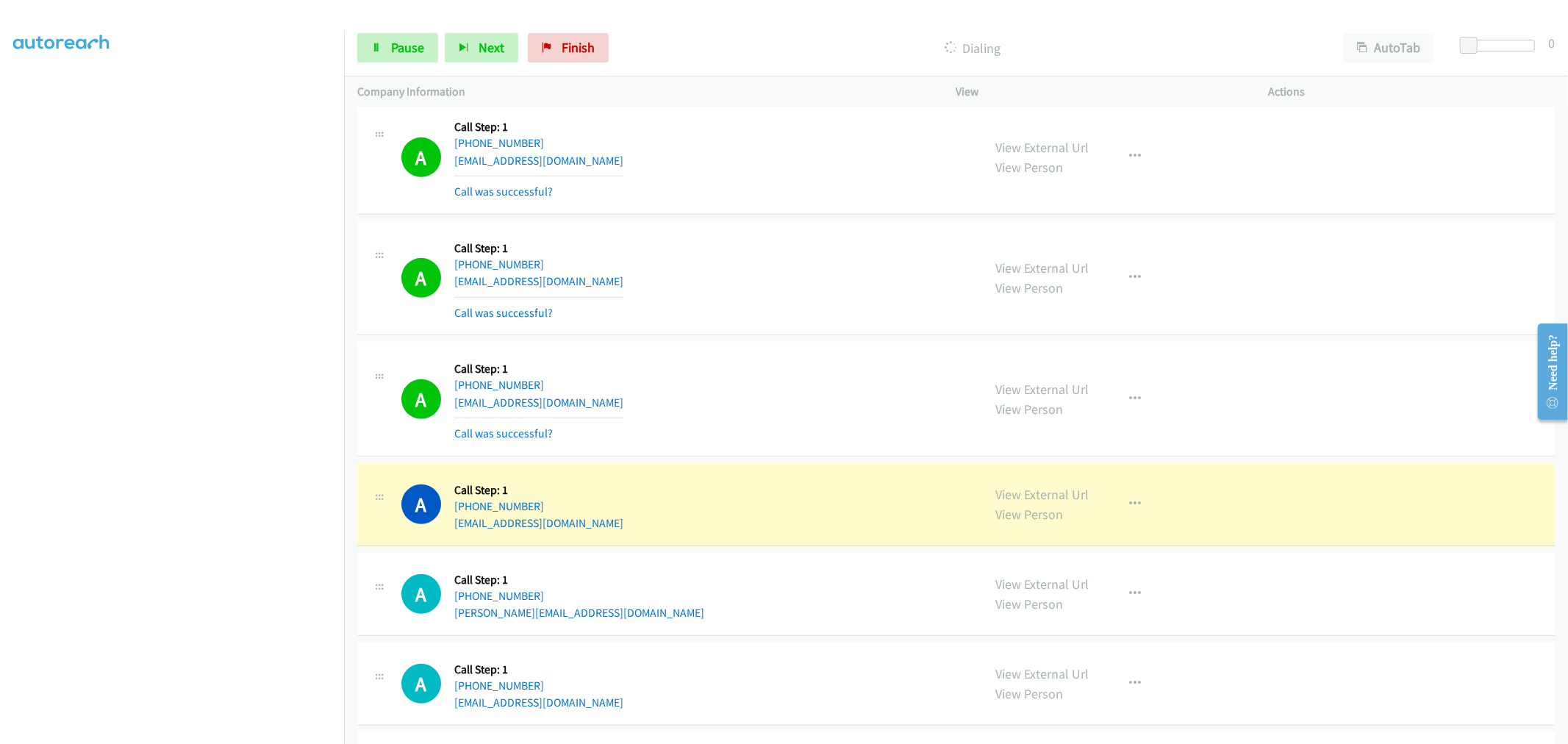
scroll to position [735, 0]
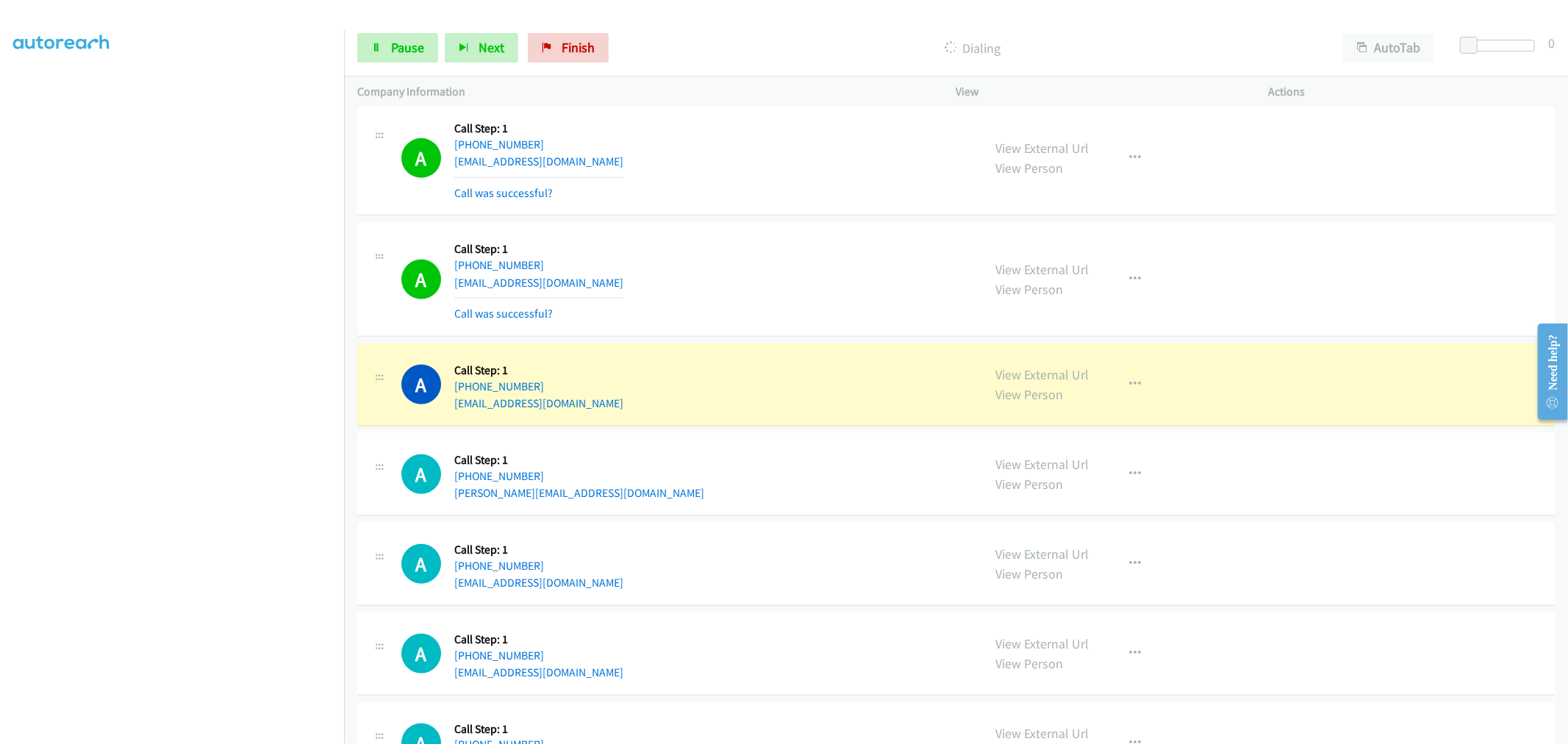
click at [735, 244] on div "A Callback Scheduled Call Step: 1 America/New_York +1 919-667-5479 asam@magj.co…" at bounding box center [685, 278] width 568 height 87
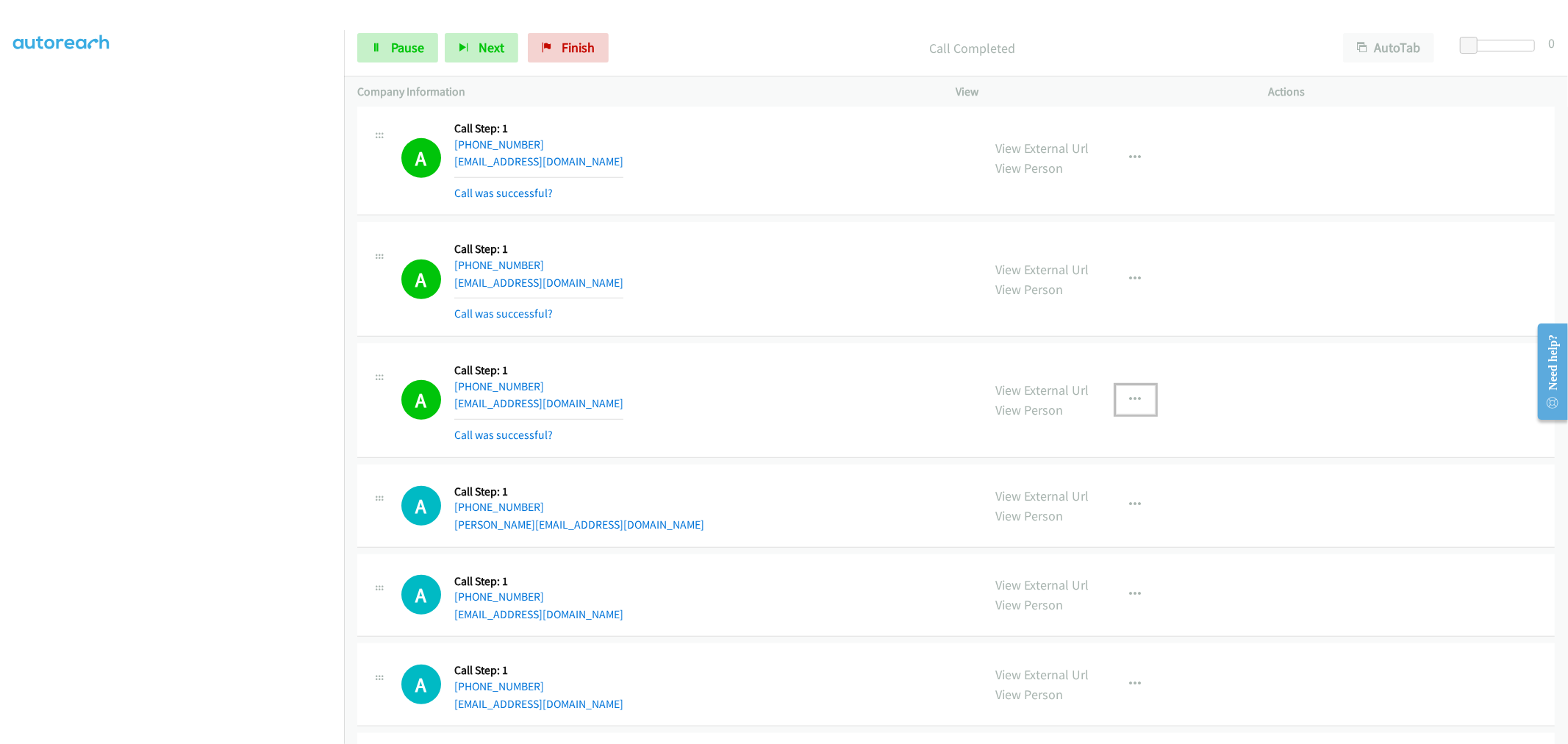
drag, startPoint x: 1132, startPoint y: 392, endPoint x: 1121, endPoint y: 423, distance: 32.9
click at [1135, 382] on div "View External Url View Person View External Url Email Schedule/Manage Callback …" at bounding box center [1146, 399] width 325 height 87
click at [1135, 412] on button "button" at bounding box center [1135, 400] width 39 height 29
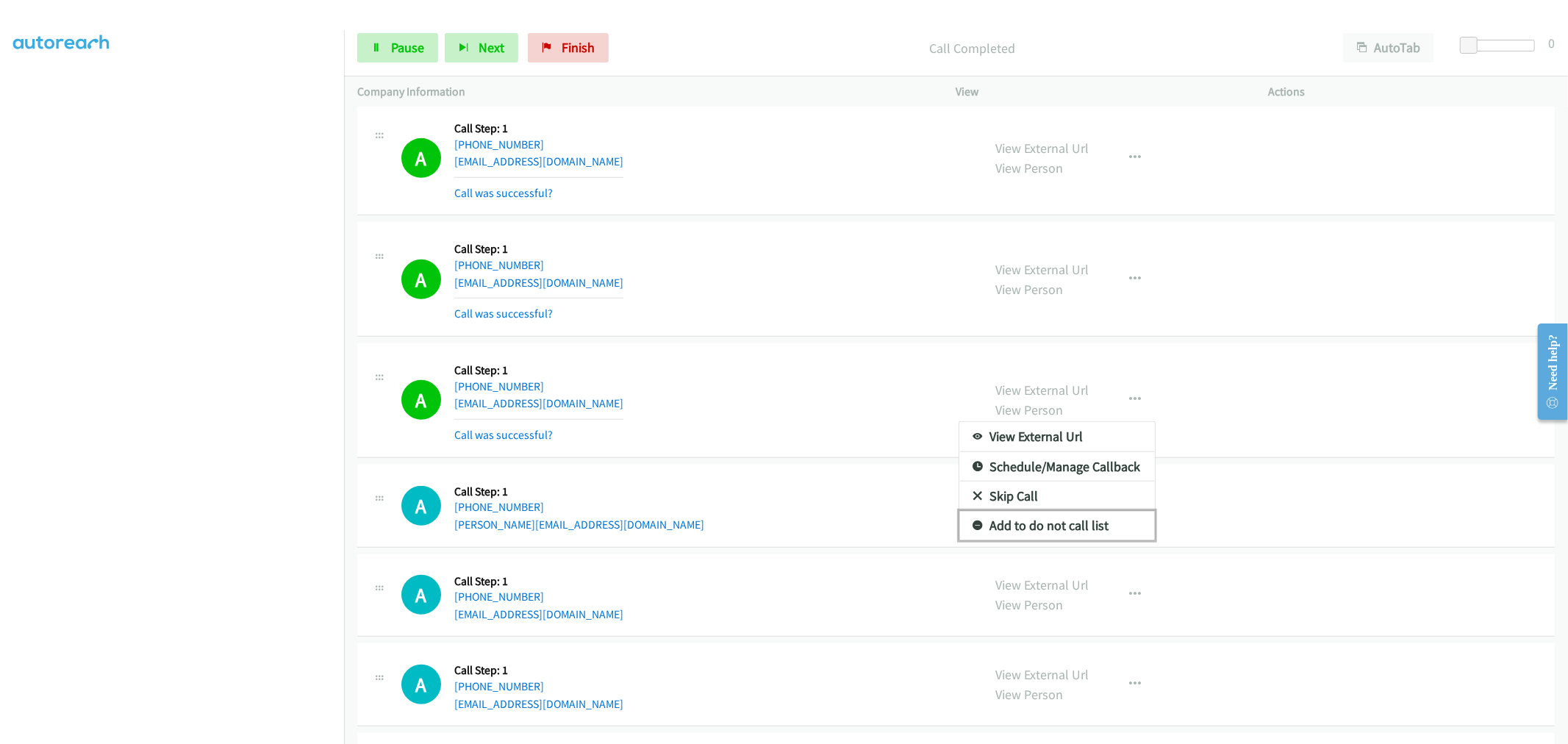
click at [1071, 532] on link "Add to do not call list" at bounding box center [1057, 526] width 196 height 29
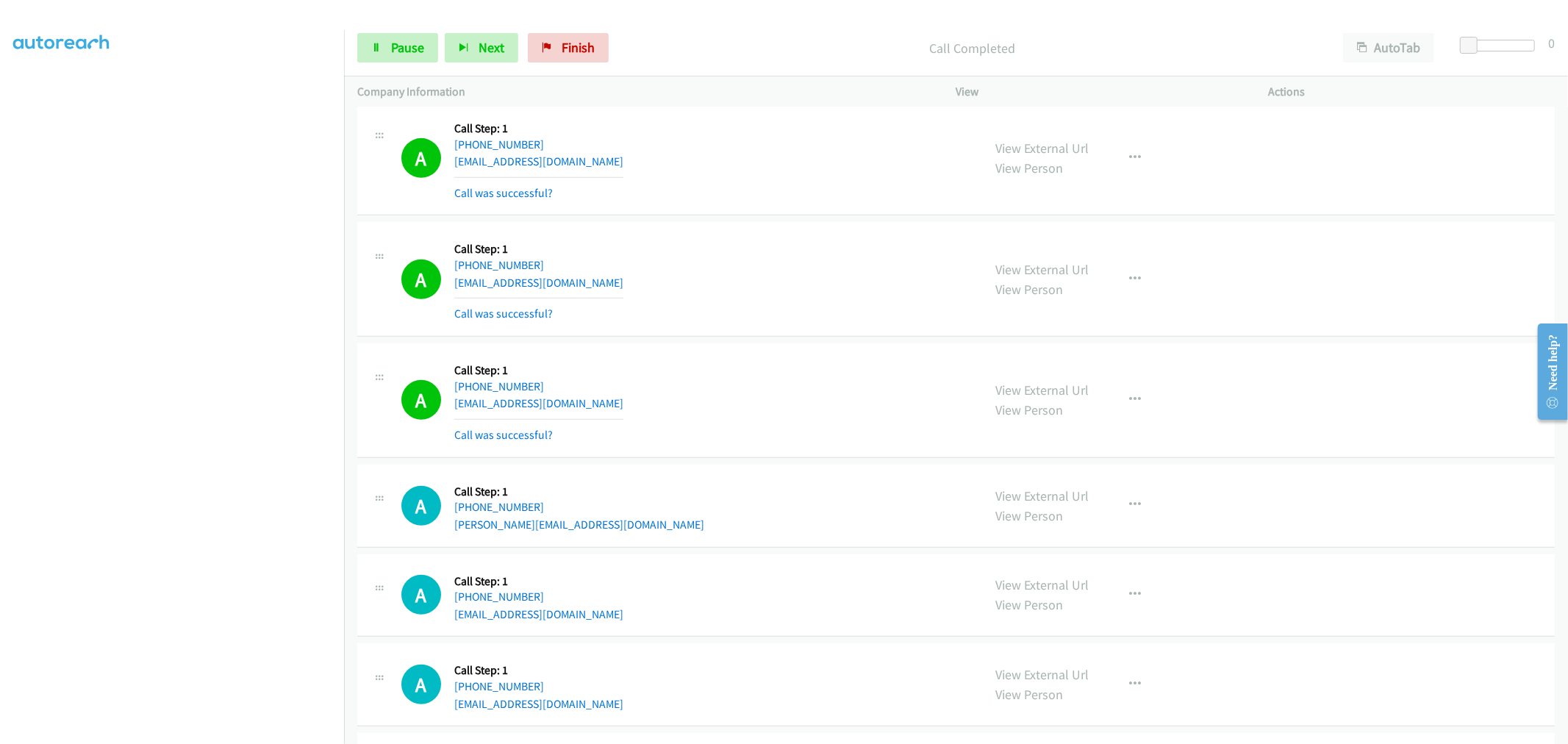
click at [769, 406] on div "A Callback Scheduled Call Step: 1 America/Puerto_Rico +1 787-359-1026 archilla_…" at bounding box center [685, 399] width 568 height 87
click at [713, 391] on div "A Callback Scheduled Call Step: 1 America/Puerto_Rico +1 787-359-1026 archilla_…" at bounding box center [685, 399] width 568 height 87
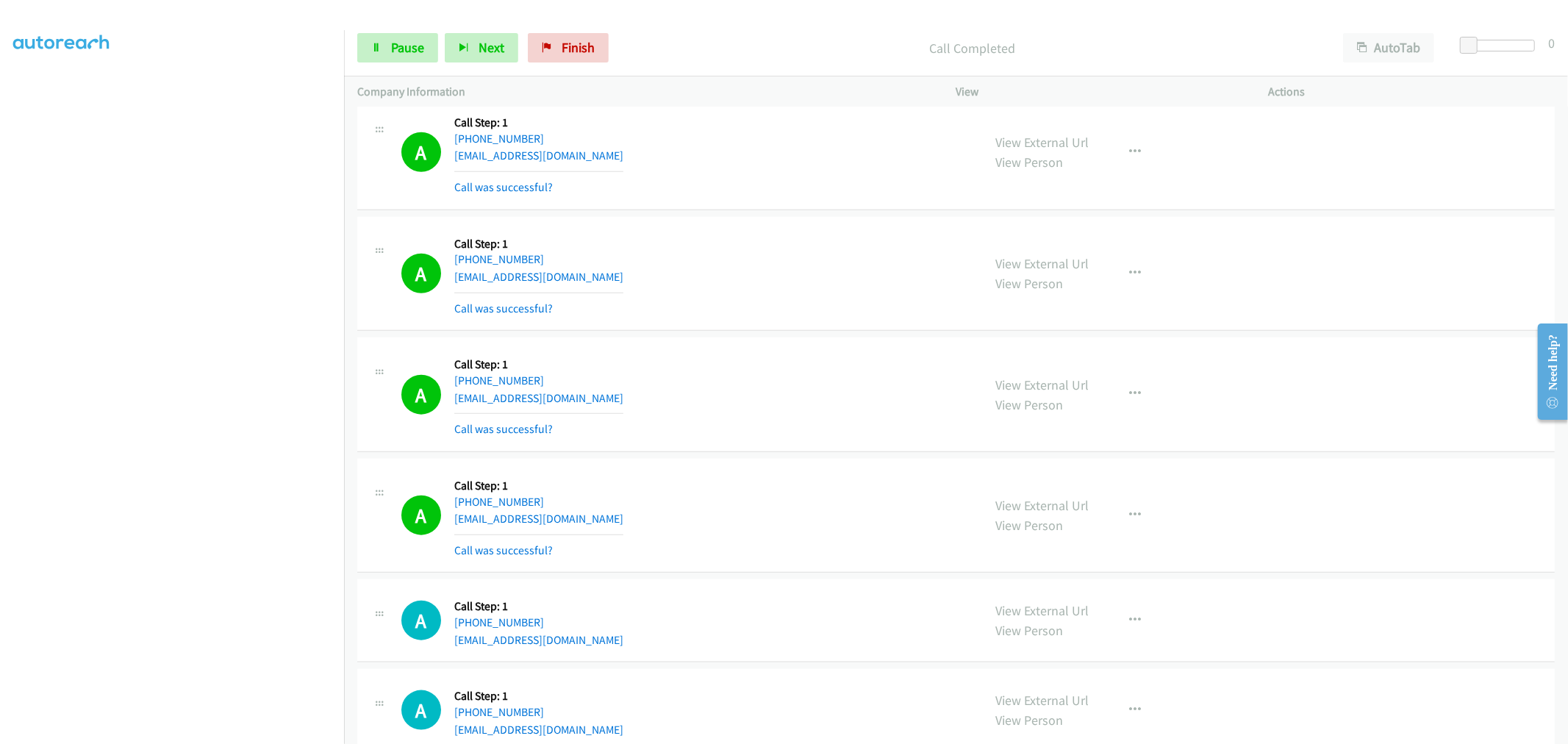
scroll to position [1388, 0]
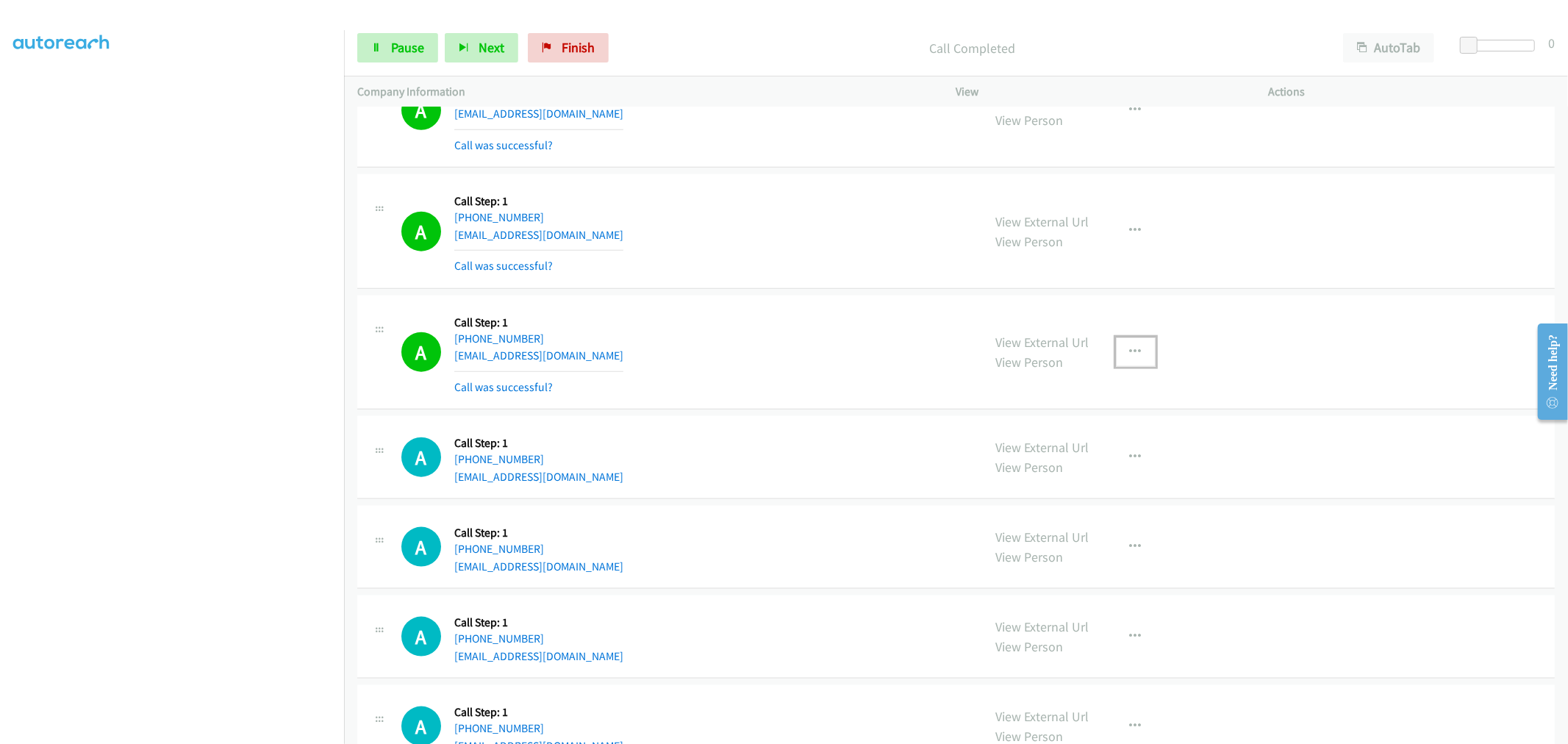
drag, startPoint x: 1112, startPoint y: 349, endPoint x: 1091, endPoint y: 436, distance: 89.5
click at [1116, 349] on button "button" at bounding box center [1135, 352] width 39 height 29
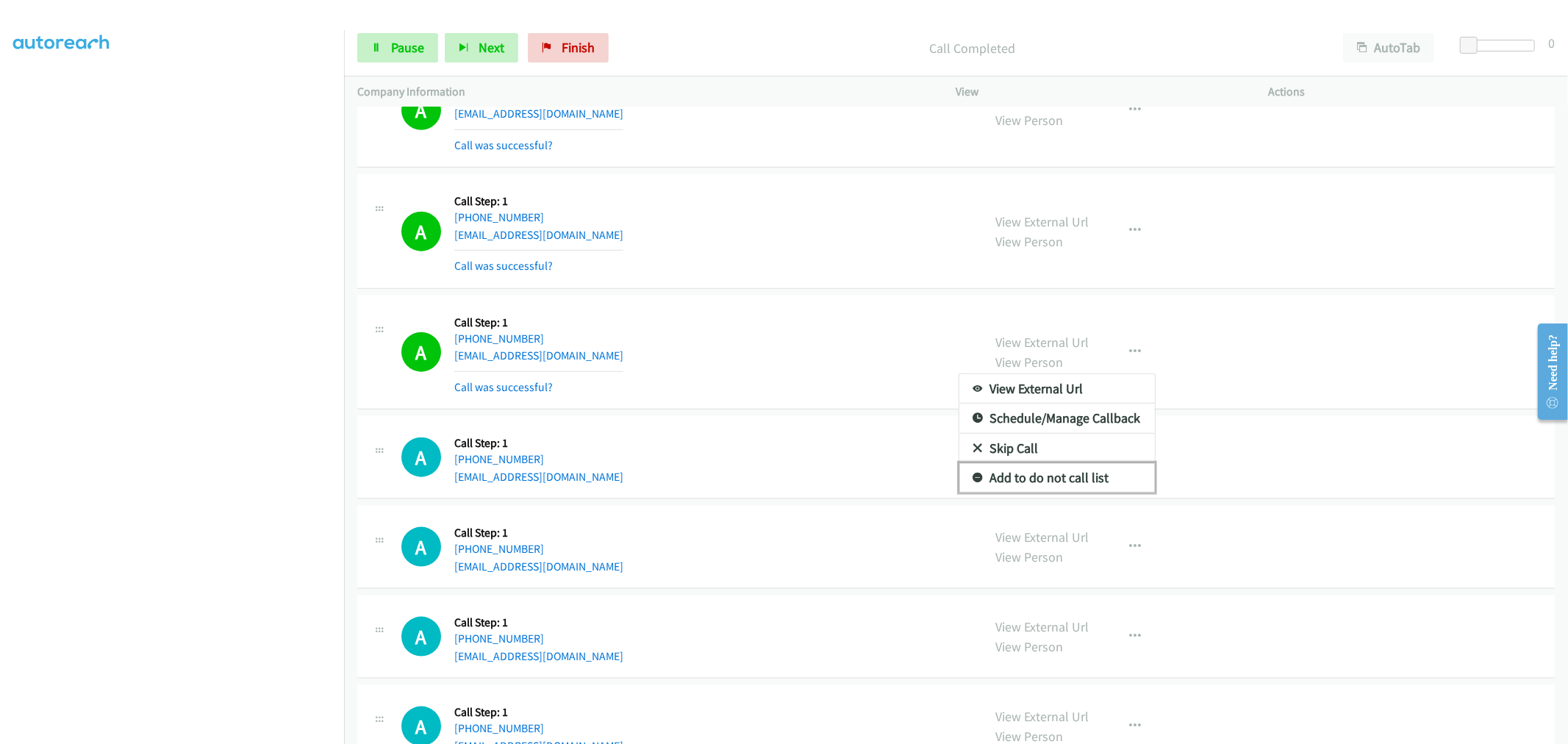
click at [1030, 475] on link "Add to do not call list" at bounding box center [1057, 478] width 196 height 29
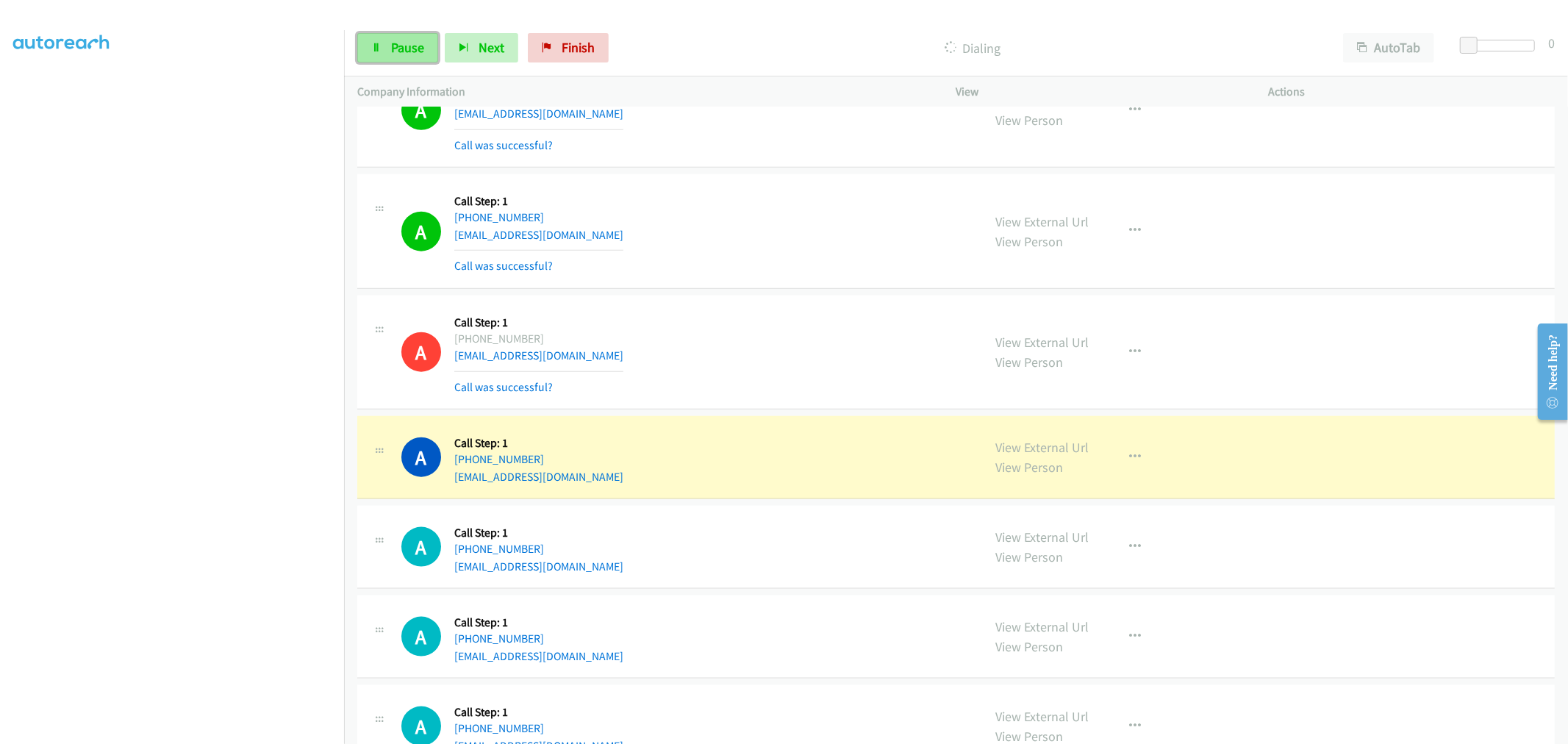
click at [397, 38] on link "Pause" at bounding box center [397, 48] width 81 height 29
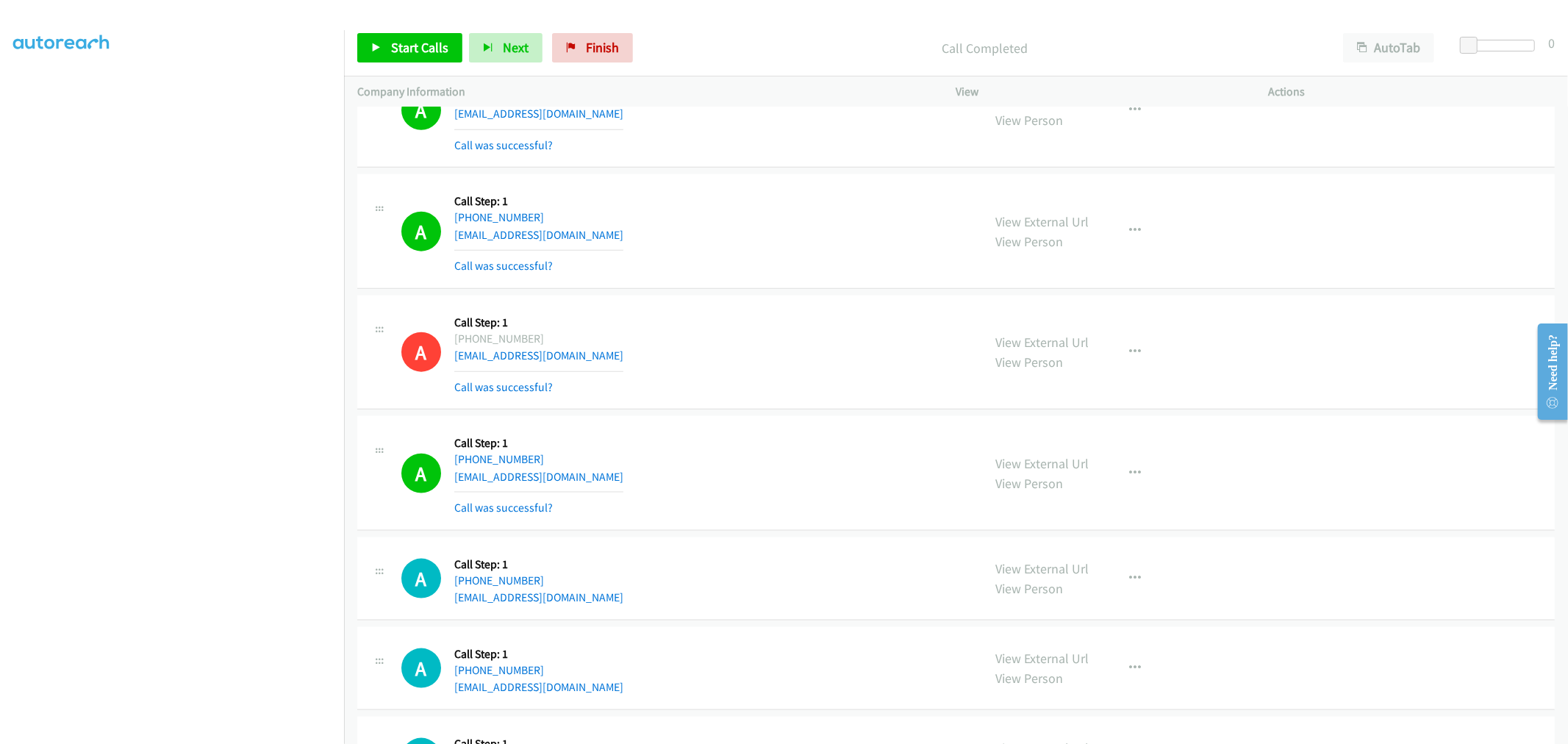
click at [759, 291] on td "A Callback Scheduled Call Step: 1 America/New_York +1 860-869-5522 anumxchaudha…" at bounding box center [956, 352] width 1224 height 121
drag, startPoint x: 680, startPoint y: 328, endPoint x: 487, endPoint y: 425, distance: 216.0
click at [683, 325] on div "A Callback Scheduled Call Step: 1 America/New_York +1 860-869-5522 anumxchaudha…" at bounding box center [685, 352] width 568 height 87
click at [427, 52] on span "Start Calls" at bounding box center [420, 48] width 57 height 17
click at [787, 409] on div "A Callback Scheduled Call Step: 1 America/New_York +1 860-869-5522 anumxchaudha…" at bounding box center [956, 352] width 1198 height 115
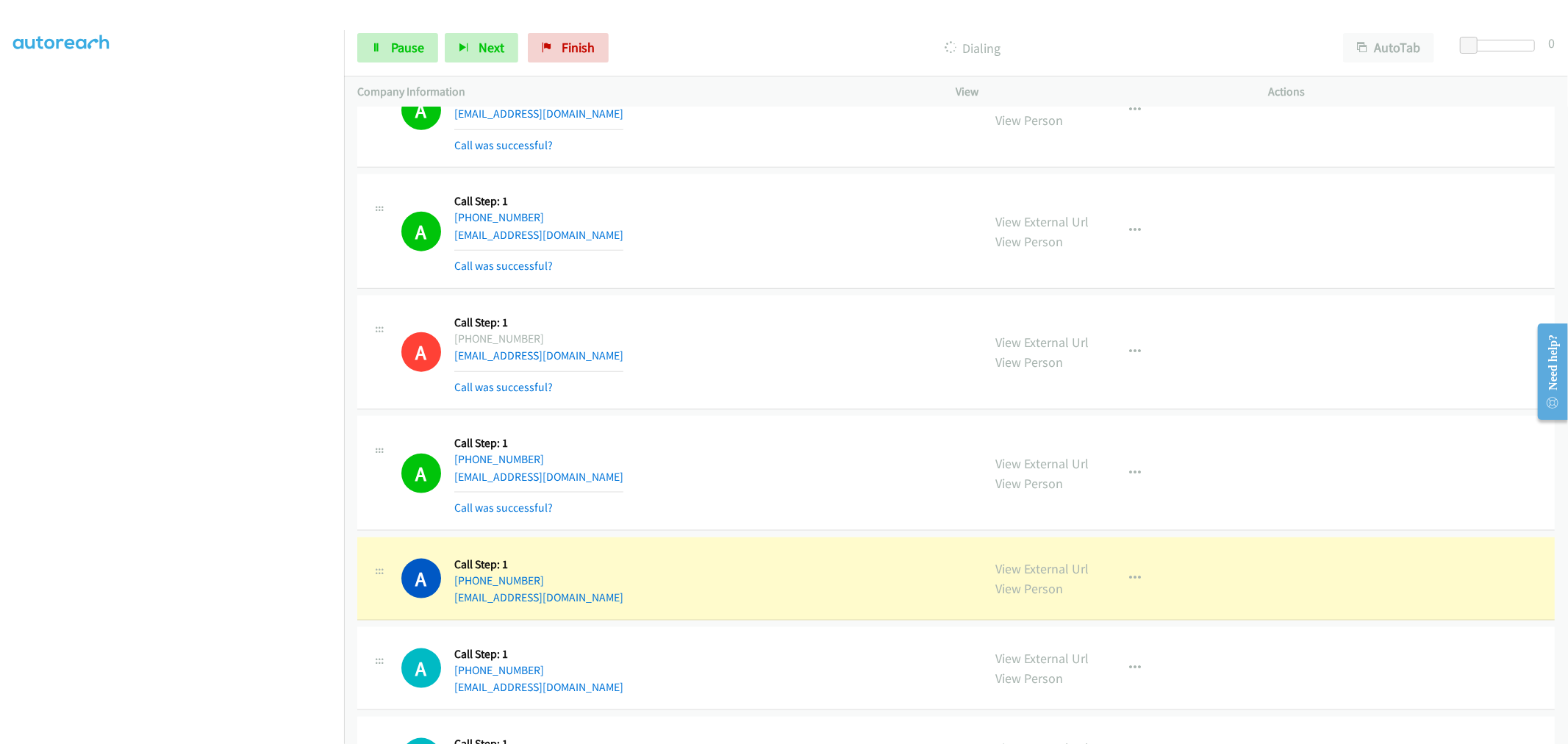
click at [834, 389] on div "A Callback Scheduled Call Step: 1 America/New_York +1 860-869-5522 anumxchaudha…" at bounding box center [685, 352] width 568 height 87
click at [821, 315] on div "A Callback Scheduled Call Step: 1 America/New_York +1 860-869-5522 anumxchaudha…" at bounding box center [685, 352] width 568 height 87
click at [755, 291] on td "A Callback Scheduled Call Step: 1 America/Los_Angeles +1 714-548-4397 khanhgaue…" at bounding box center [956, 231] width 1224 height 121
click at [772, 296] on div "A Callback Scheduled Call Step: 1 America/New_York +1 860-869-5522 anumxchaudha…" at bounding box center [956, 352] width 1198 height 115
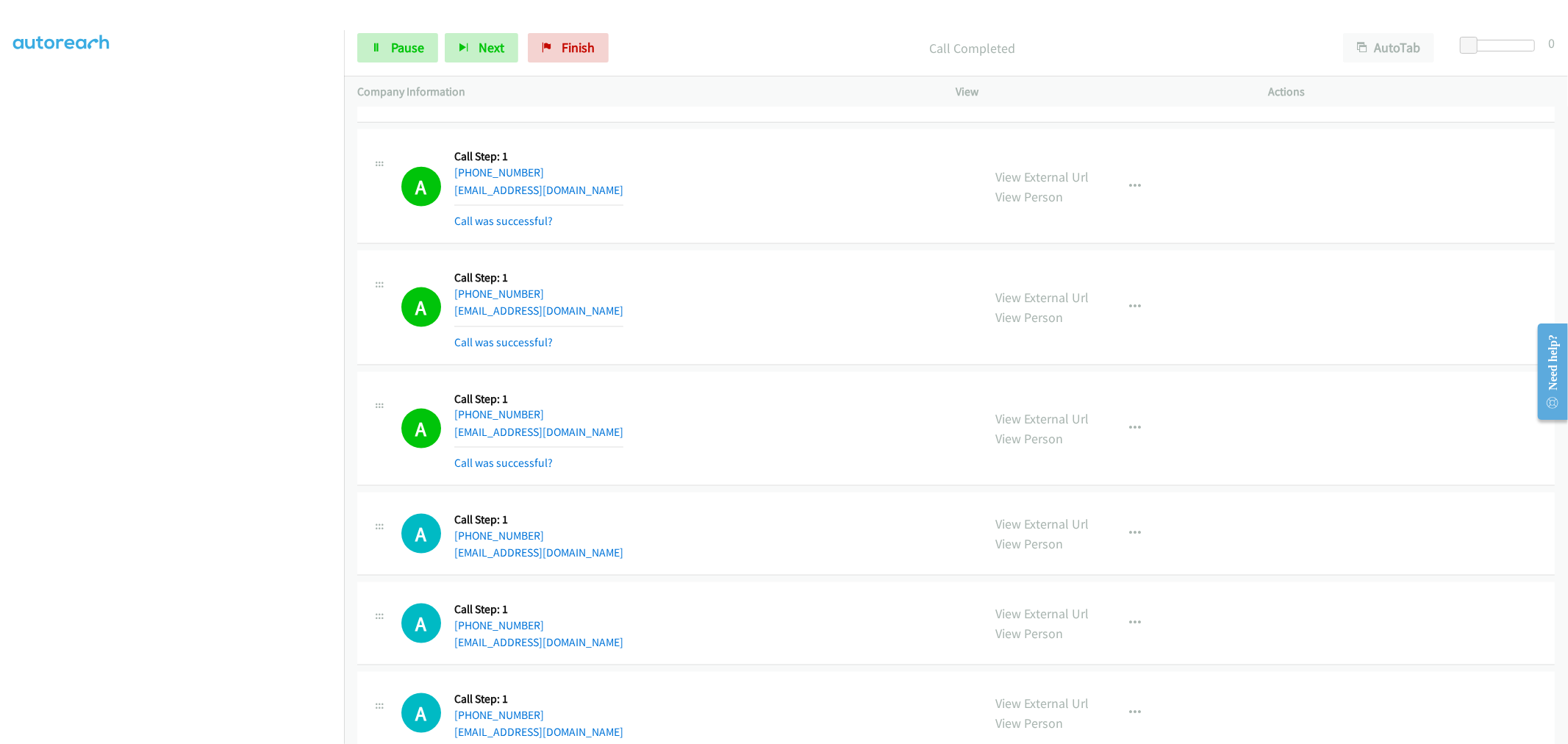
scroll to position [1715, 0]
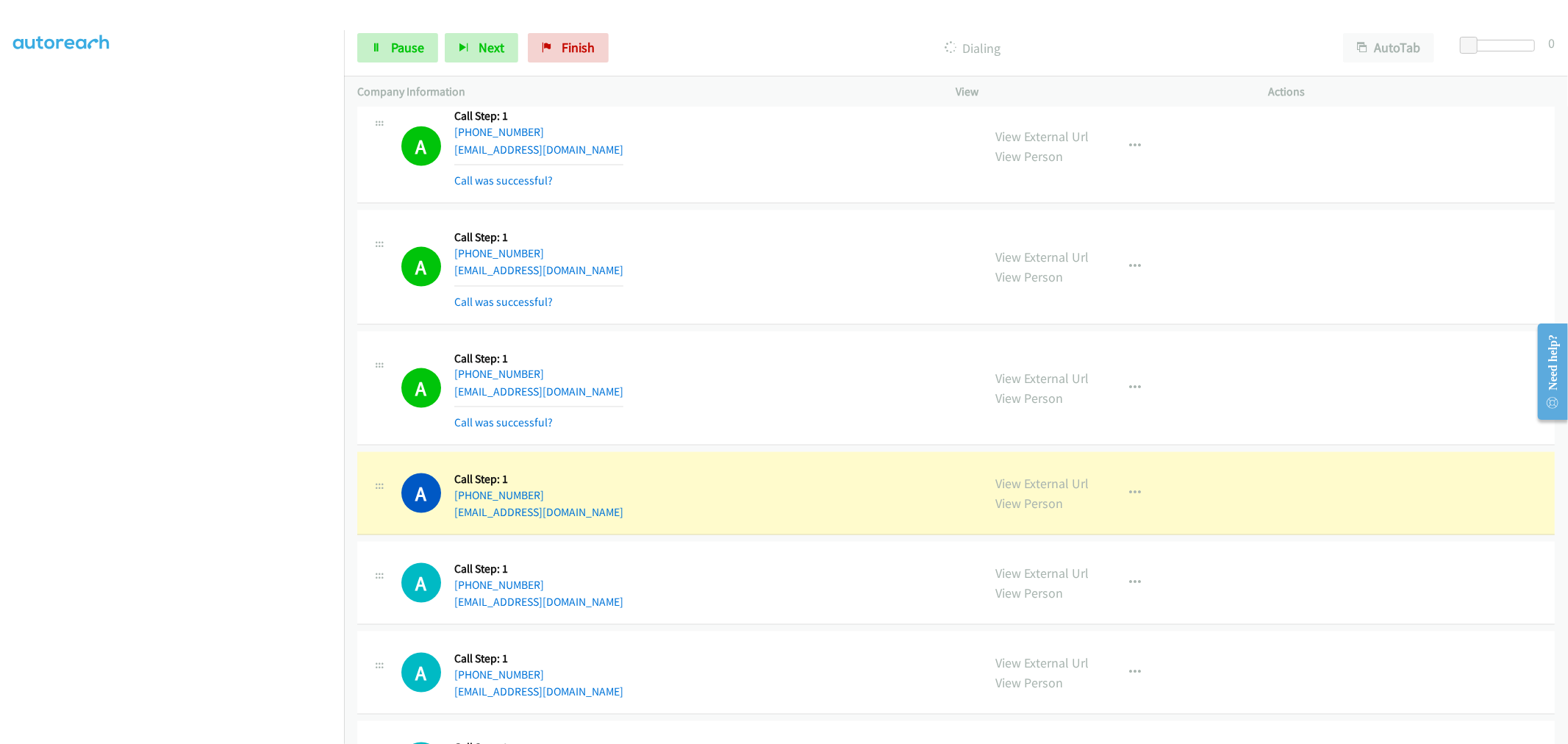
click at [716, 298] on div "A Callback Scheduled Call Step: 1 America/New_York +1 813-220-1178 jonmalik22@g…" at bounding box center [685, 267] width 568 height 87
click at [773, 207] on td "A Callback Scheduled Call Step: 1 America/New_York +1 813-220-1178 jonmalik22@g…" at bounding box center [956, 267] width 1224 height 121
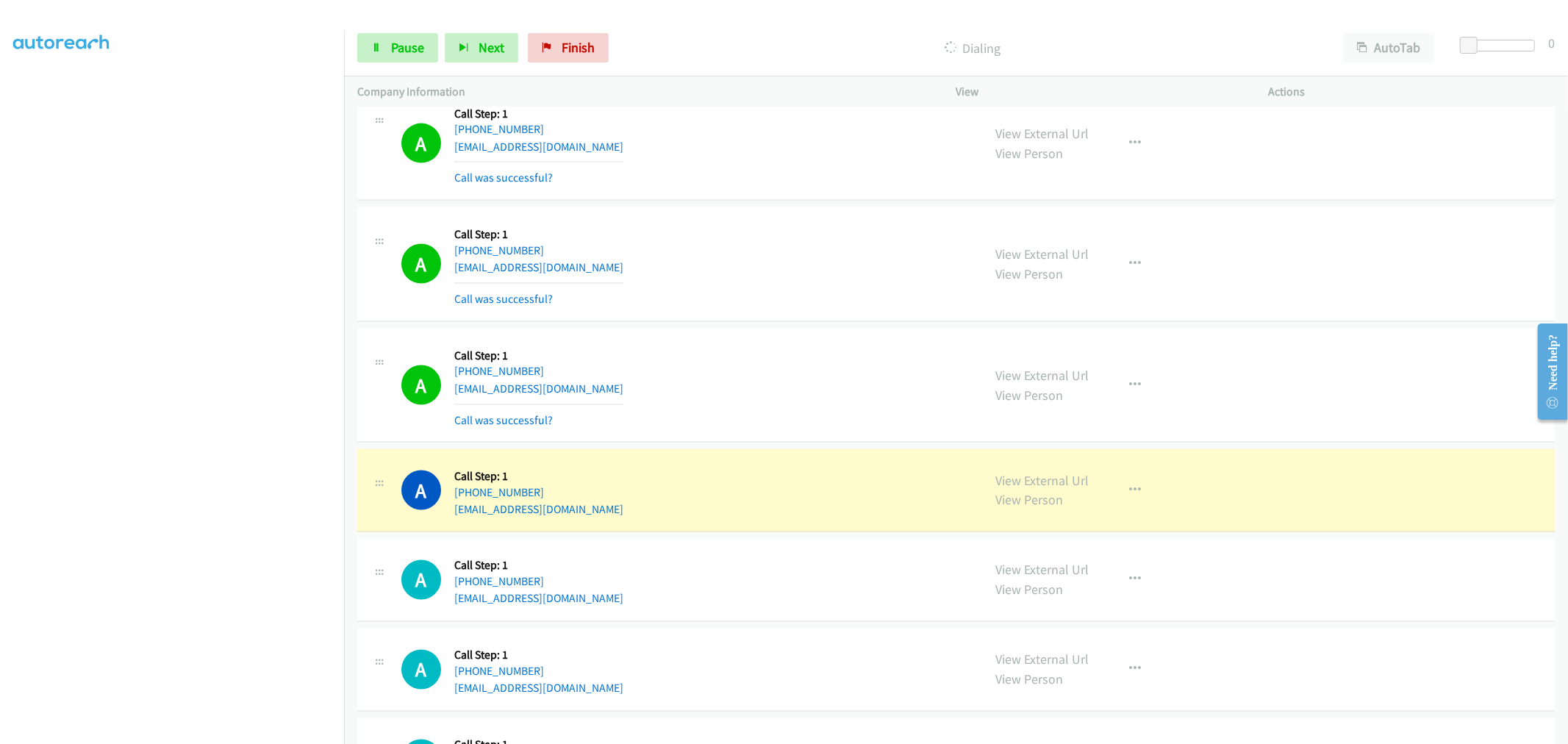
click at [765, 328] on td "A Callback Scheduled Call Step: 1 America/New_York +1 321-948-2568 justinmargol…" at bounding box center [956, 385] width 1224 height 121
click at [768, 327] on td "A Callback Scheduled Call Step: 1 America/New_York +1 321-948-2568 justinmargol…" at bounding box center [956, 385] width 1224 height 121
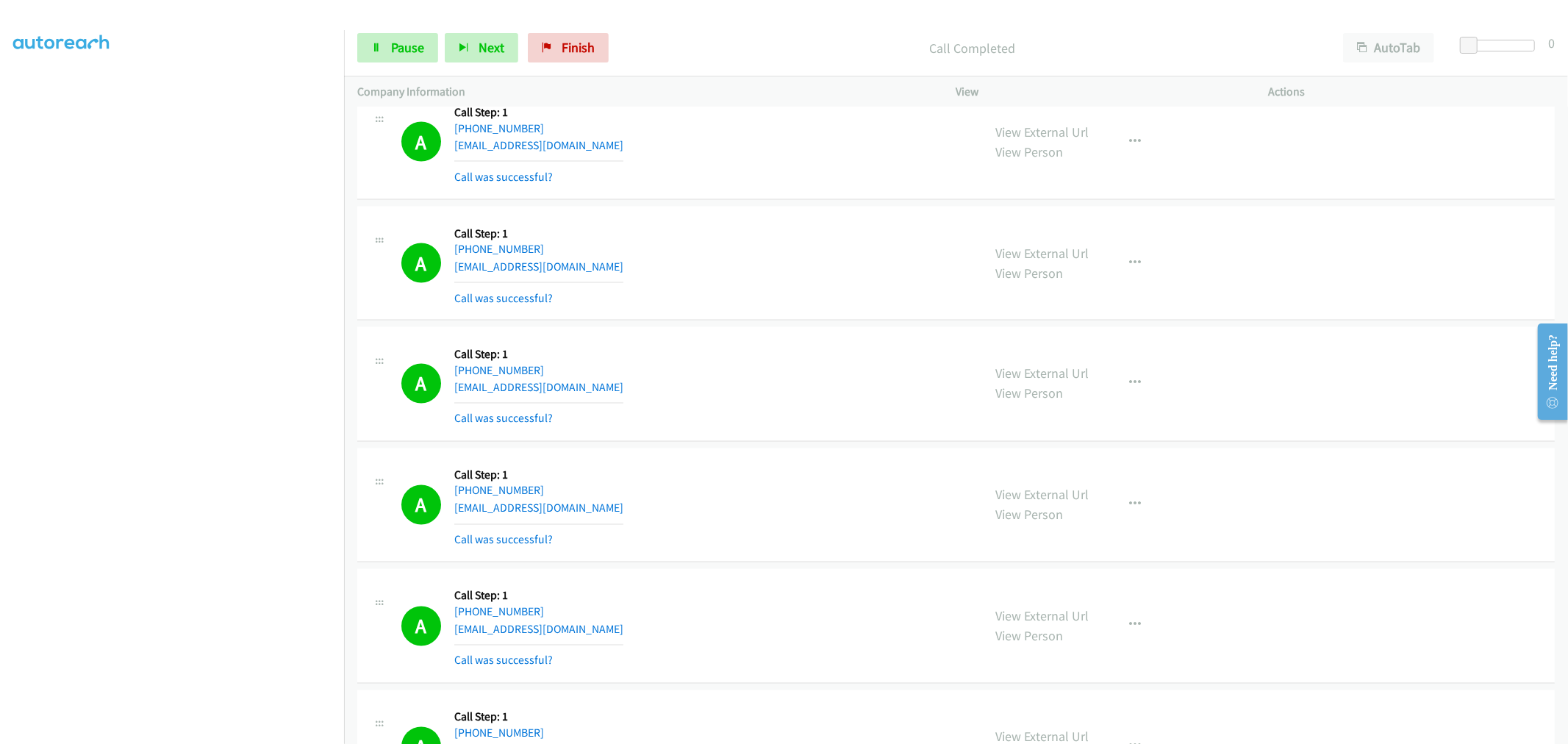
scroll to position [2287, 0]
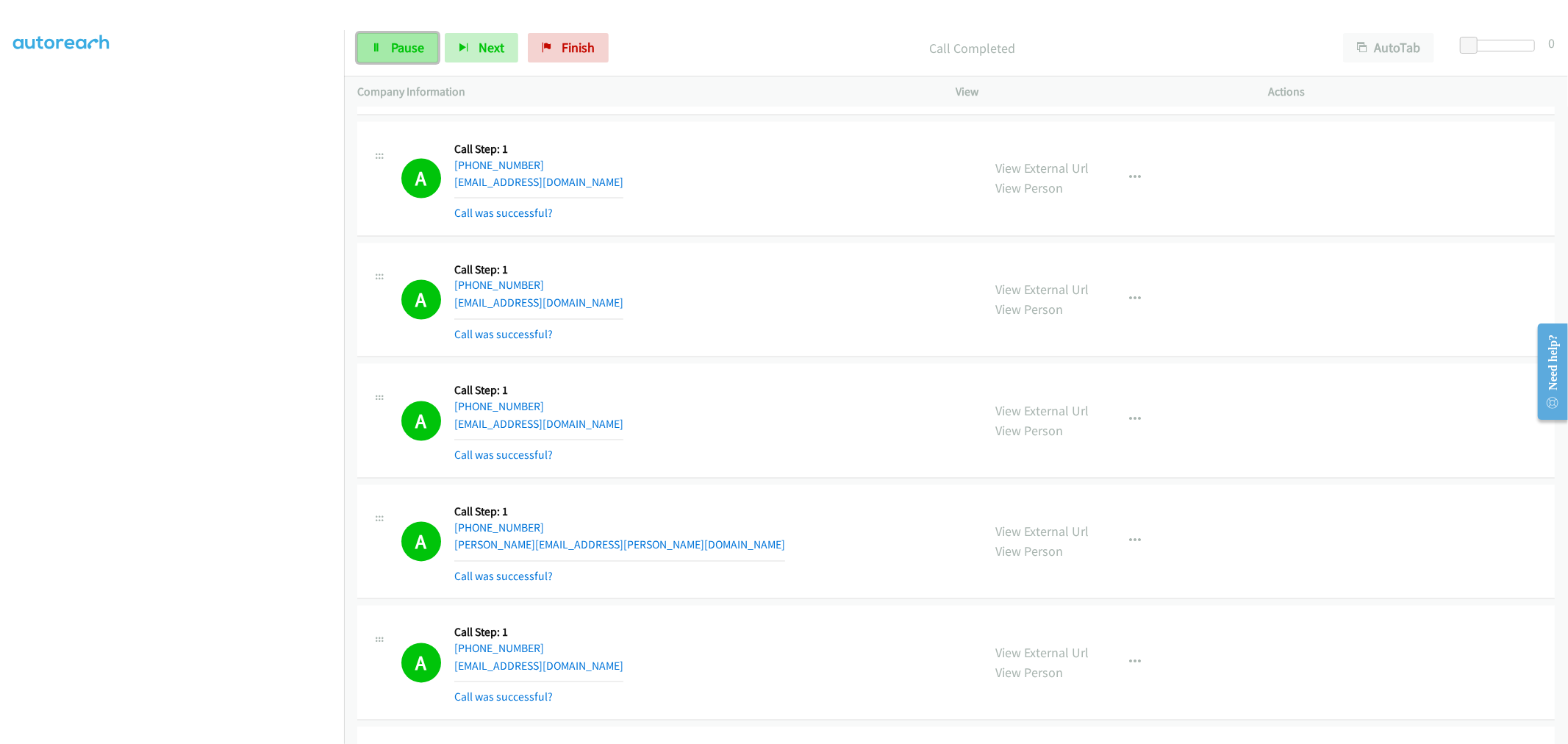
click at [404, 55] on span "Pause" at bounding box center [407, 48] width 33 height 17
click at [883, 372] on div "A Callback Scheduled Call Step: 1 America/Los_Angeles +1 209-450-0074 jg071936@…" at bounding box center [956, 421] width 1198 height 115
click at [753, 339] on div "A Callback Scheduled Call Step: 1 America/New_York +1 516-974-7320 zoo.wry-0g@i…" at bounding box center [685, 300] width 568 height 87
click at [807, 320] on div "A Callback Scheduled Call Step: 1 America/New_York +1 516-974-7320 zoo.wry-0g@i…" at bounding box center [685, 300] width 568 height 87
click at [409, 56] on link "Start Calls" at bounding box center [410, 48] width 105 height 29
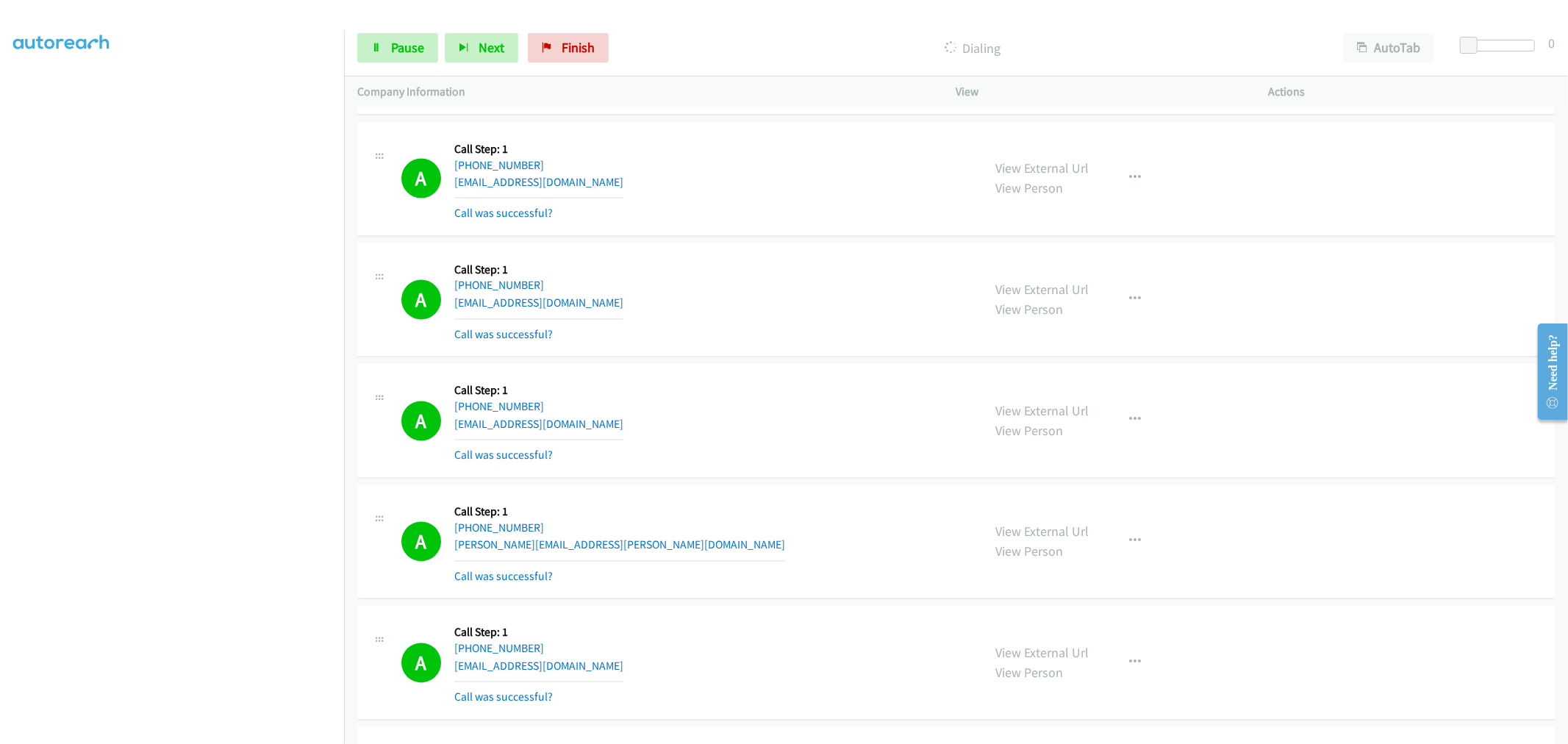
click at [824, 391] on div "A Callback Scheduled Call Step: 1 America/Los_Angeles +1 209-450-0074 jg071936@…" at bounding box center [685, 420] width 568 height 87
click at [402, 53] on span "Pause" at bounding box center [407, 48] width 33 height 17
click at [741, 375] on div "A Callback Scheduled Call Step: 1 America/Los_Angeles +1 209-450-0074 jg071936@…" at bounding box center [956, 421] width 1198 height 115
click at [744, 350] on div "A Callback Scheduled Call Step: 1 America/New_York +1 516-974-7320 zoo.wry-0g@i…" at bounding box center [956, 301] width 1198 height 115
click at [639, 291] on div "A Callback Scheduled Call Step: 1 America/New_York +1 516-974-7320 zoo.wry-0g@i…" at bounding box center [685, 300] width 568 height 87
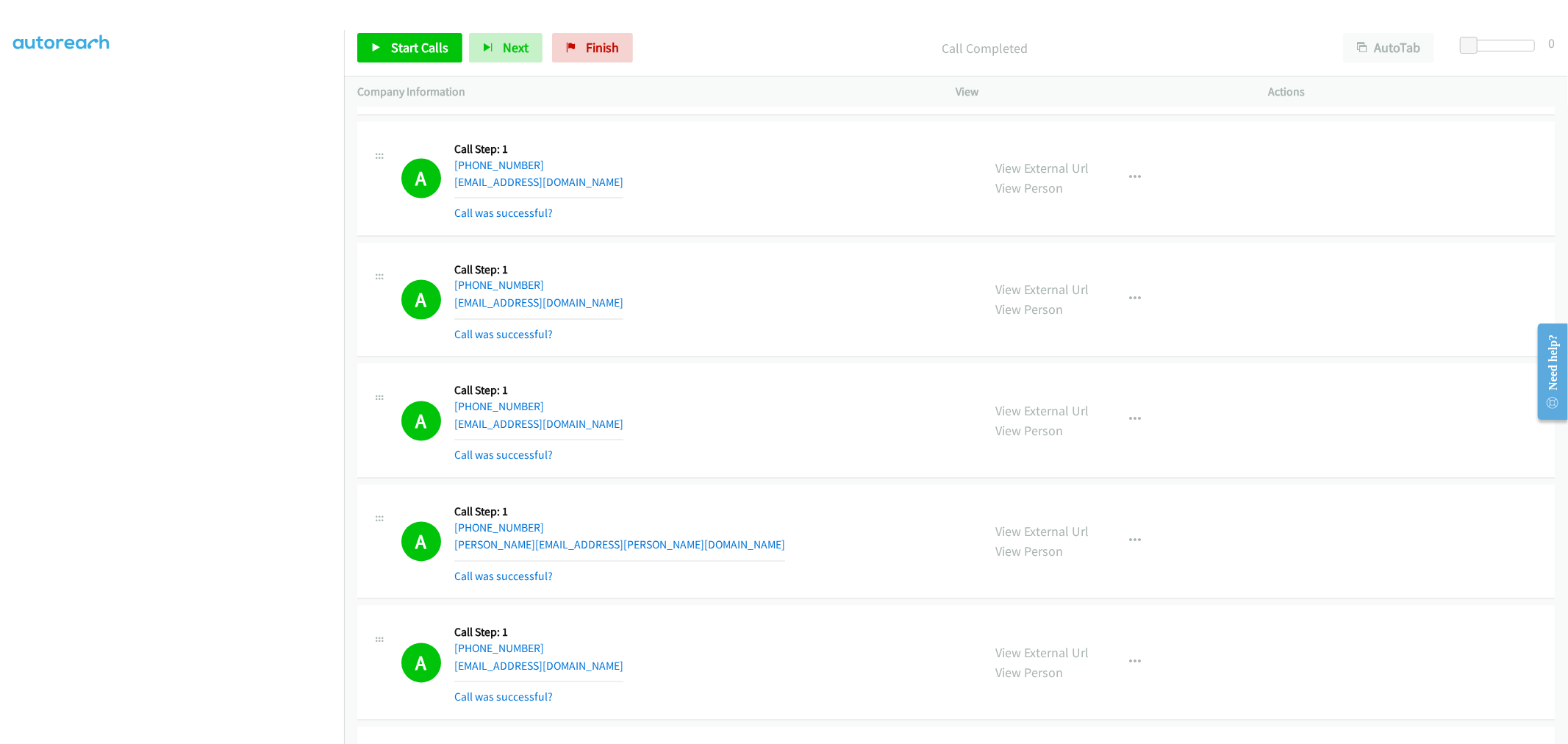
click at [774, 267] on div "A Callback Scheduled Call Step: 1 America/New_York +1 516-974-7320 zoo.wry-0g@i…" at bounding box center [685, 300] width 568 height 87
drag, startPoint x: 810, startPoint y: 355, endPoint x: 686, endPoint y: 355, distance: 124.0
click at [686, 354] on div "A Callback Scheduled Call Step: 1 America/New_York +1 516-974-7320 zoo.wry-0g@i…" at bounding box center [956, 301] width 1198 height 115
drag, startPoint x: 778, startPoint y: 389, endPoint x: 767, endPoint y: 380, distance: 14.2
click at [778, 389] on div "A Callback Scheduled Call Step: 1 America/Los_Angeles +1 209-450-0074 jg071936@…" at bounding box center [685, 420] width 568 height 87
